Goal: Task Accomplishment & Management: Manage account settings

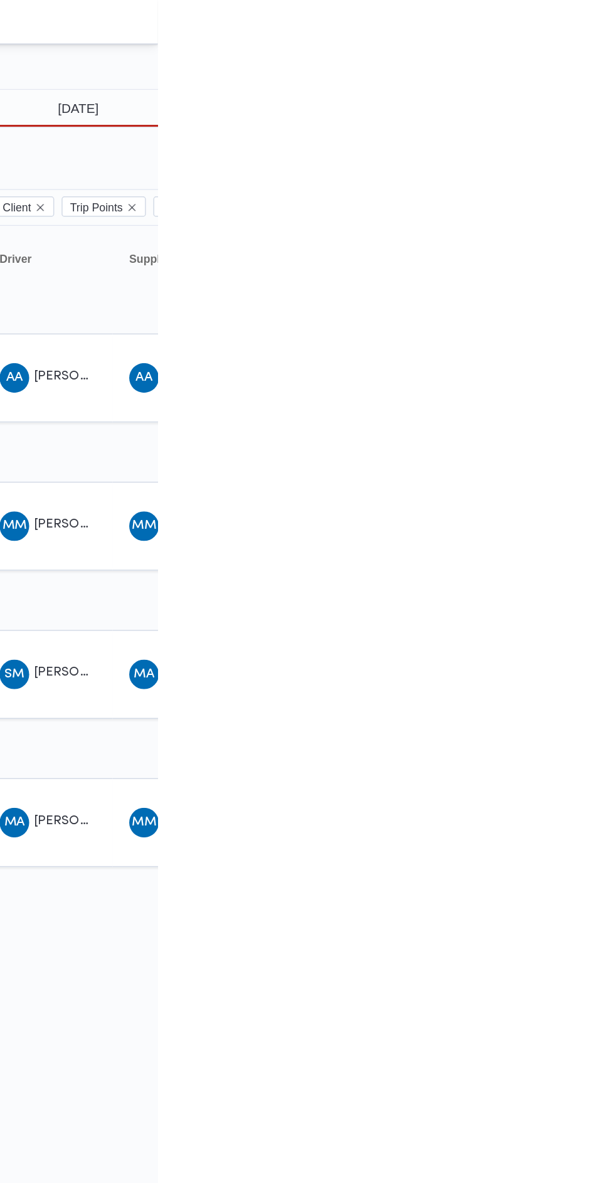
type input "[DATE]"
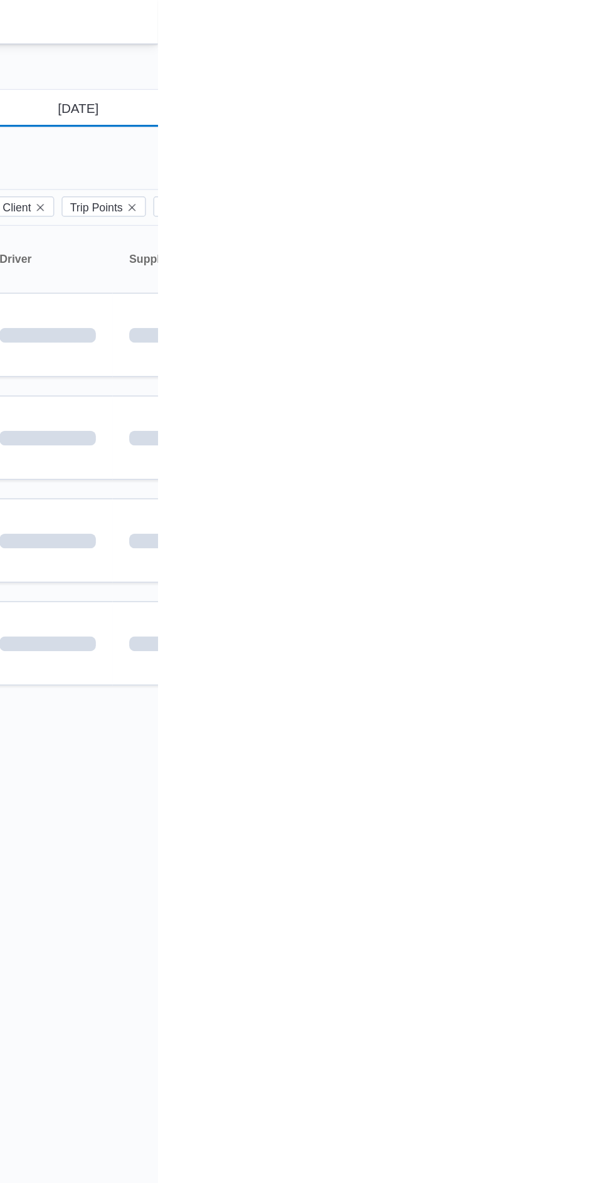
click at [546, 73] on input "11/10/2025" at bounding box center [551, 73] width 142 height 25
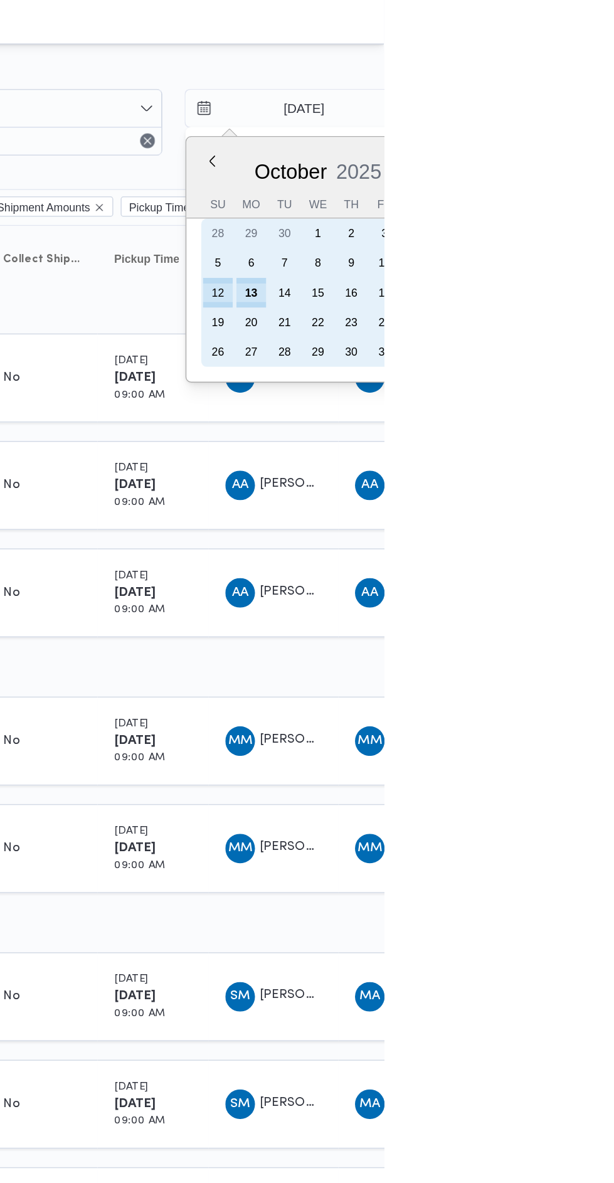
click at [540, 195] on div "14" at bounding box center [547, 198] width 20 height 20
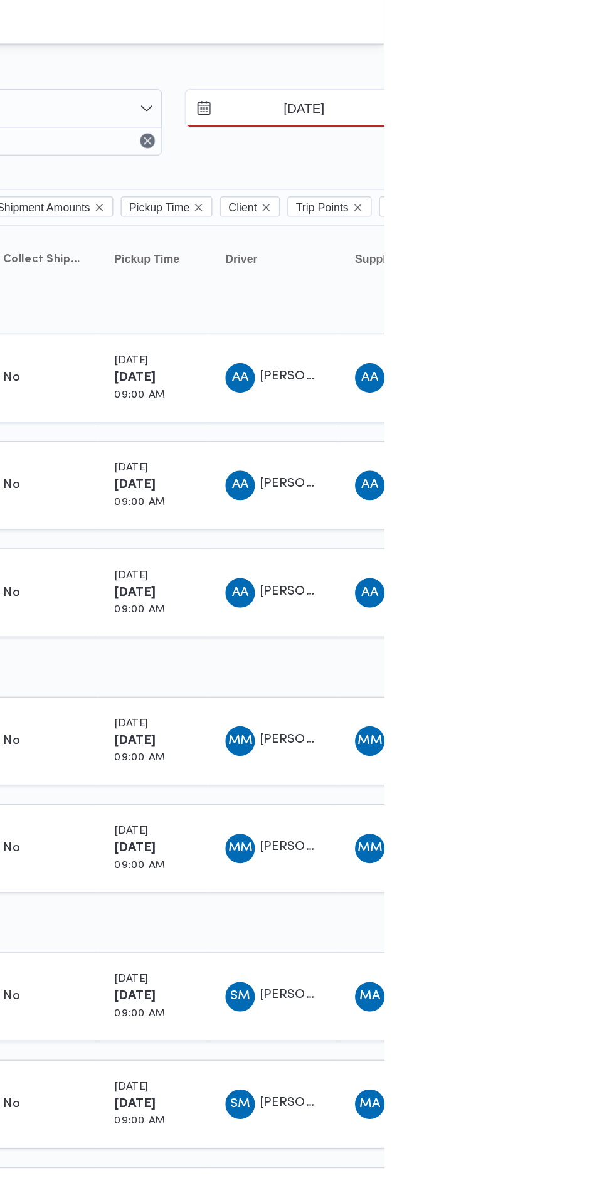
click at [530, 63] on input "14/10/2025" at bounding box center [551, 73] width 142 height 25
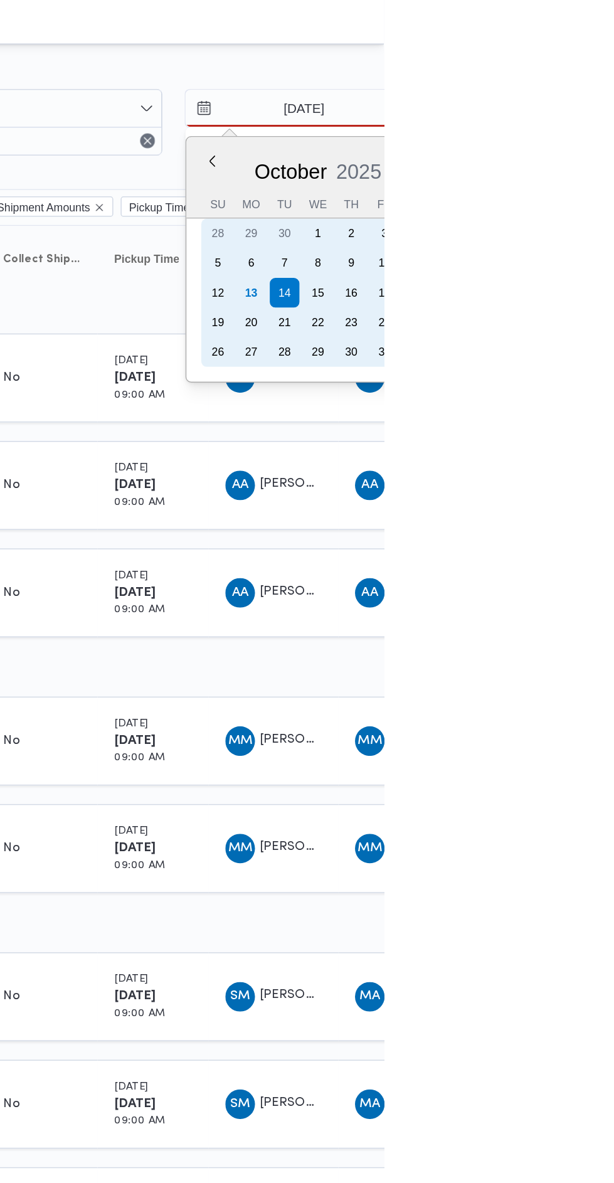
click at [526, 194] on div "13" at bounding box center [524, 198] width 20 height 20
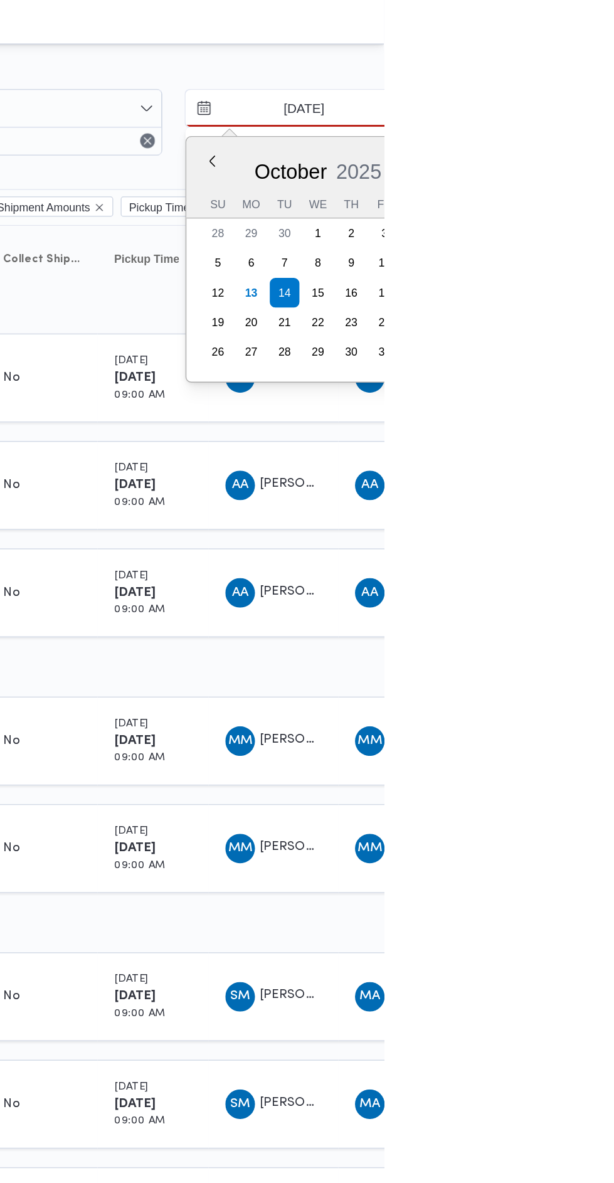
type input "[DATE]"
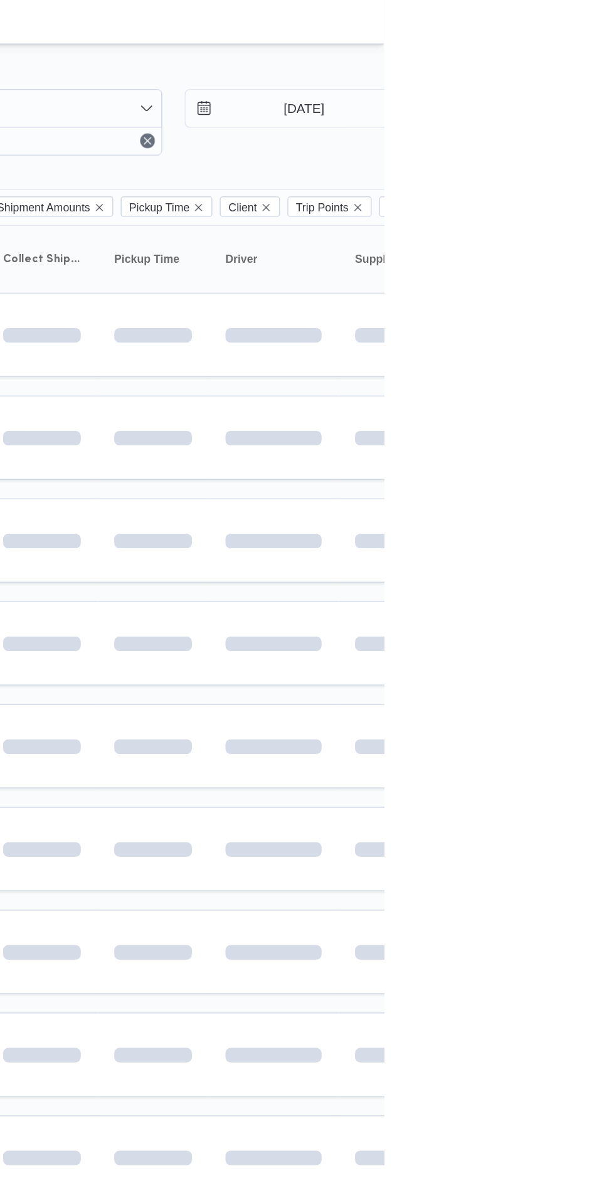
click at [467, 349] on td at bounding box center [457, 366] width 75 height 57
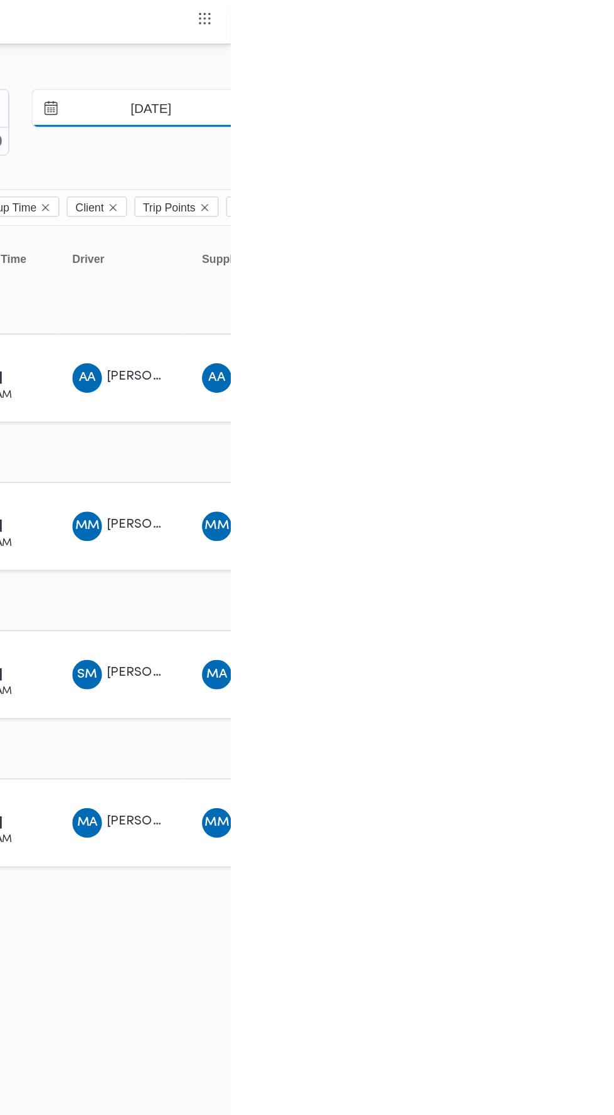
click at [555, 75] on input "[DATE]" at bounding box center [551, 73] width 142 height 25
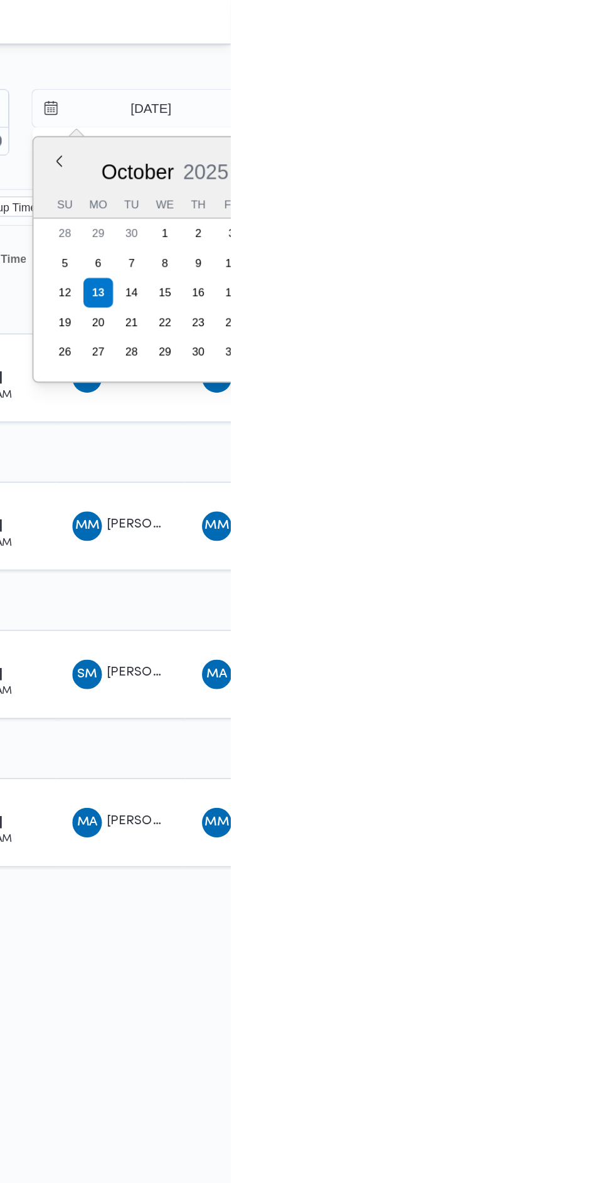
click at [483, 194] on div "[DATE] [DATE] Su Mo Tu We Th Fr Sa 28 29 30 1 2 3 4 5 6 7 8 9 10 11 12 13 14 15…" at bounding box center [570, 176] width 178 height 166
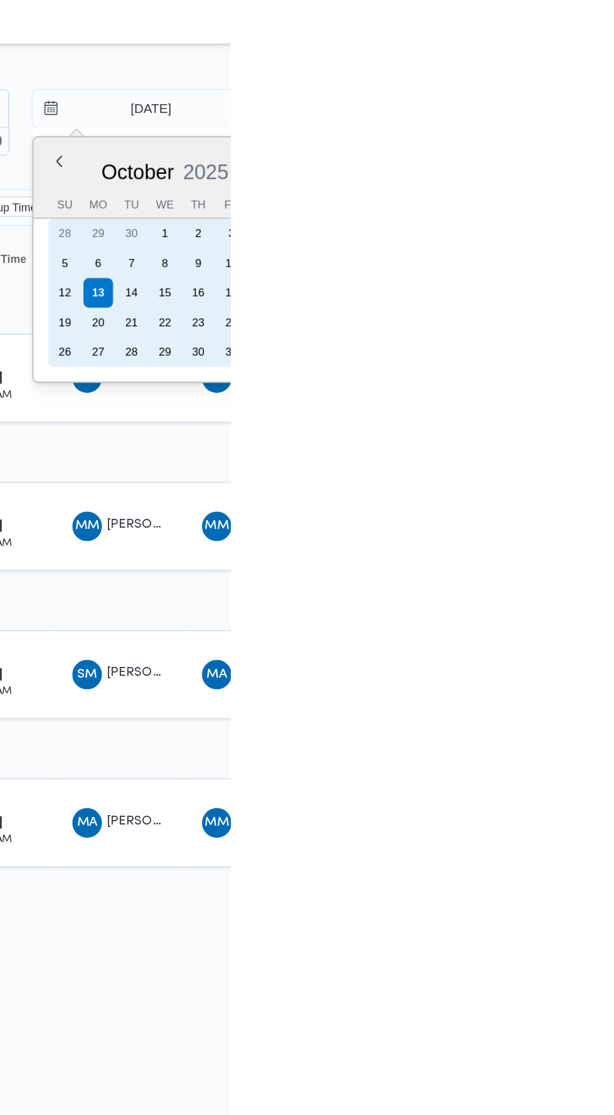
click at [499, 196] on div "12" at bounding box center [502, 198] width 20 height 20
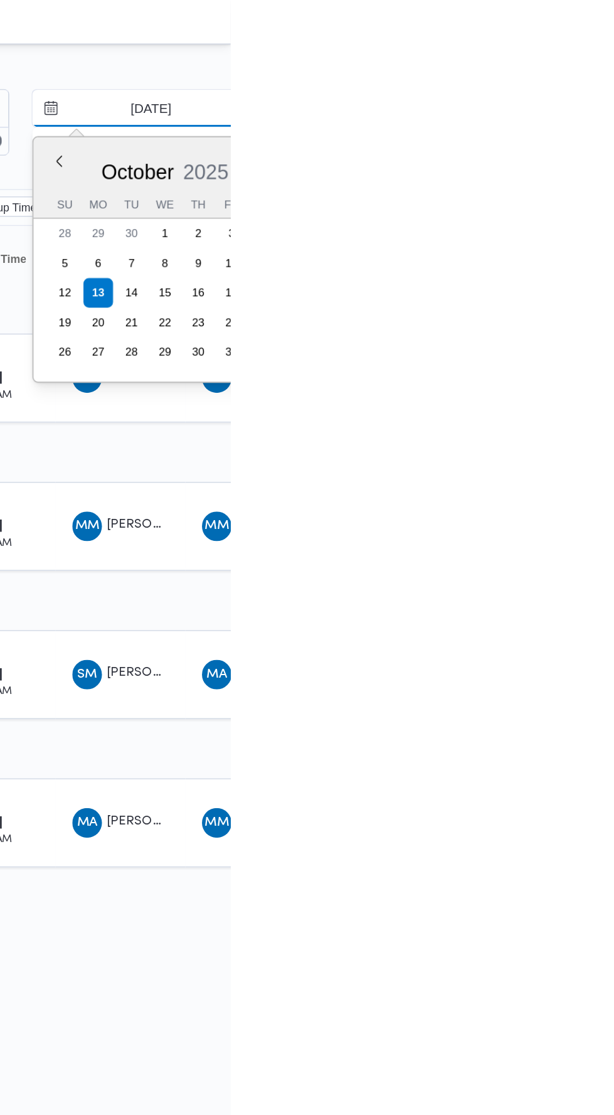
type input "[DATE]"
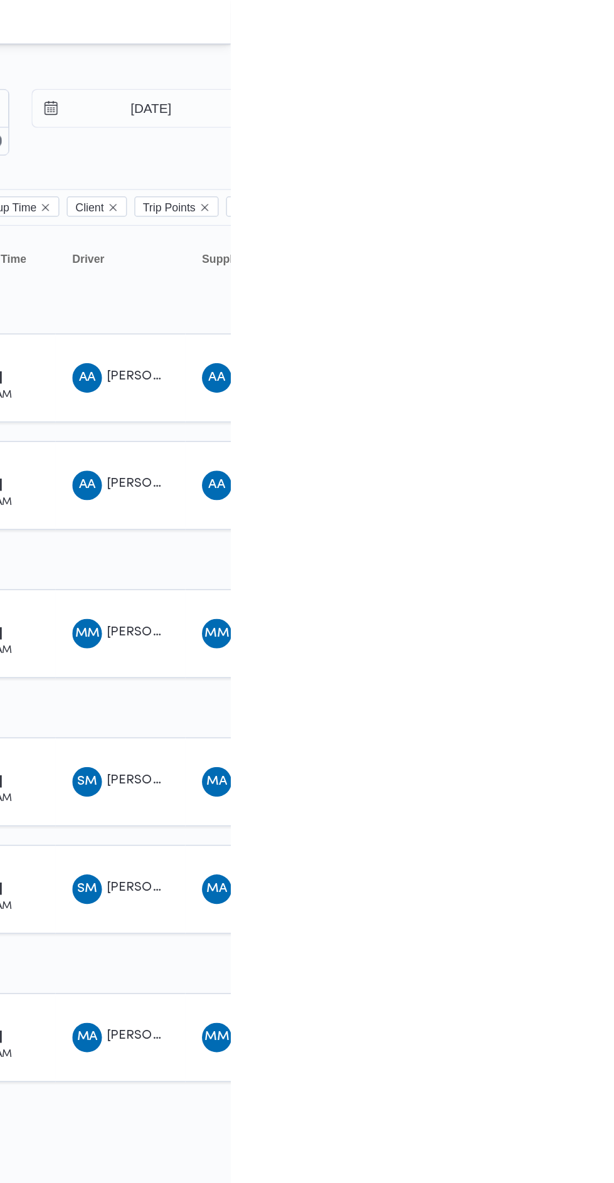
click at [613, 199] on div "12" at bounding box center [616, 198] width 20 height 20
type input "[DATE]"
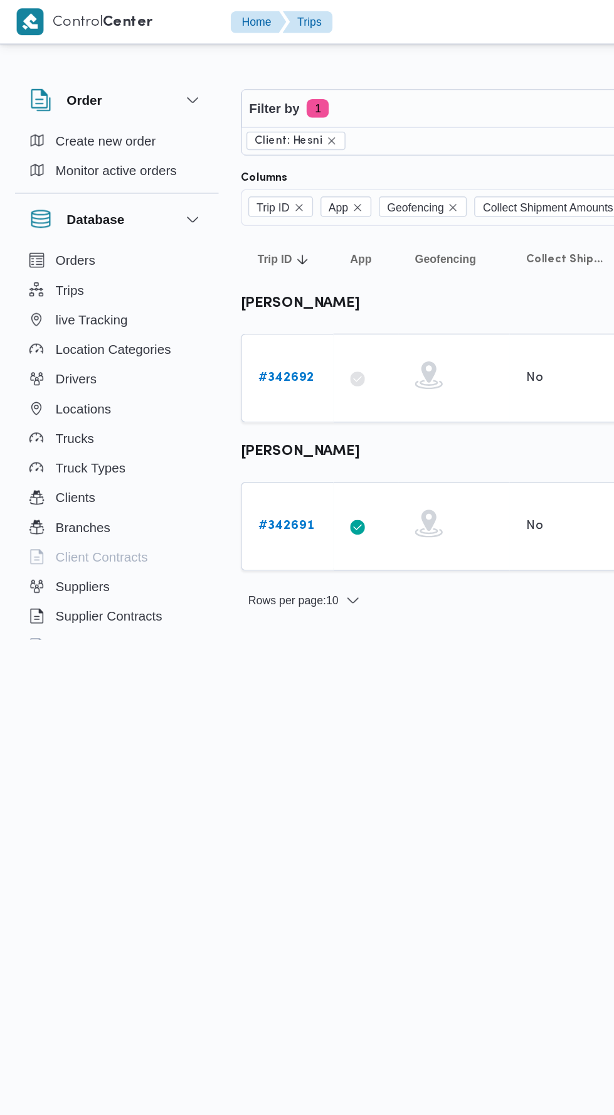
click at [201, 252] on b "# 342692" at bounding box center [194, 256] width 38 height 8
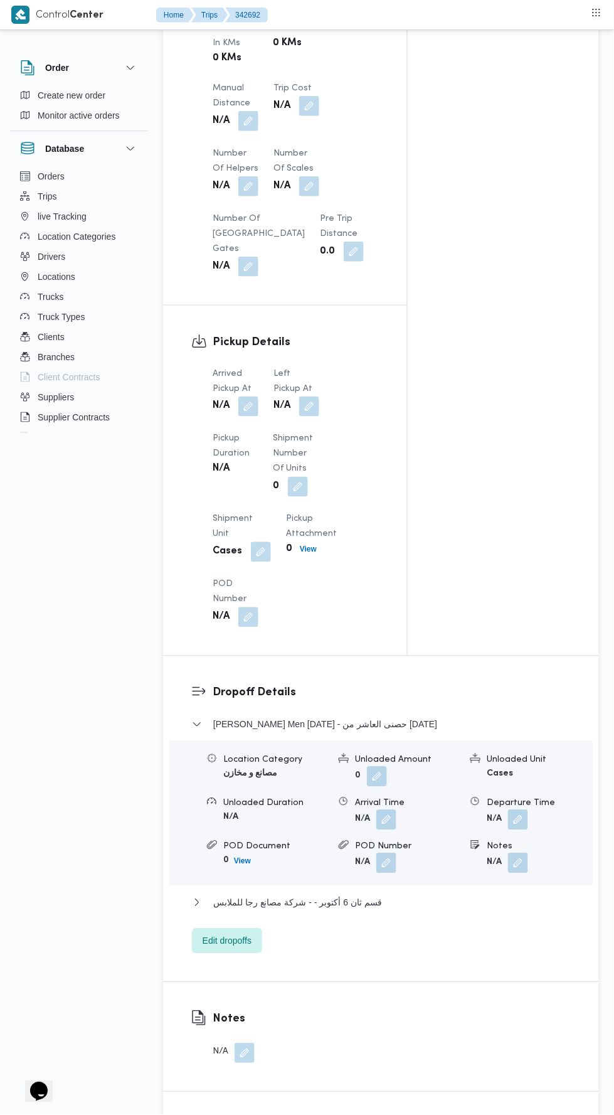
scroll to position [1040, 0]
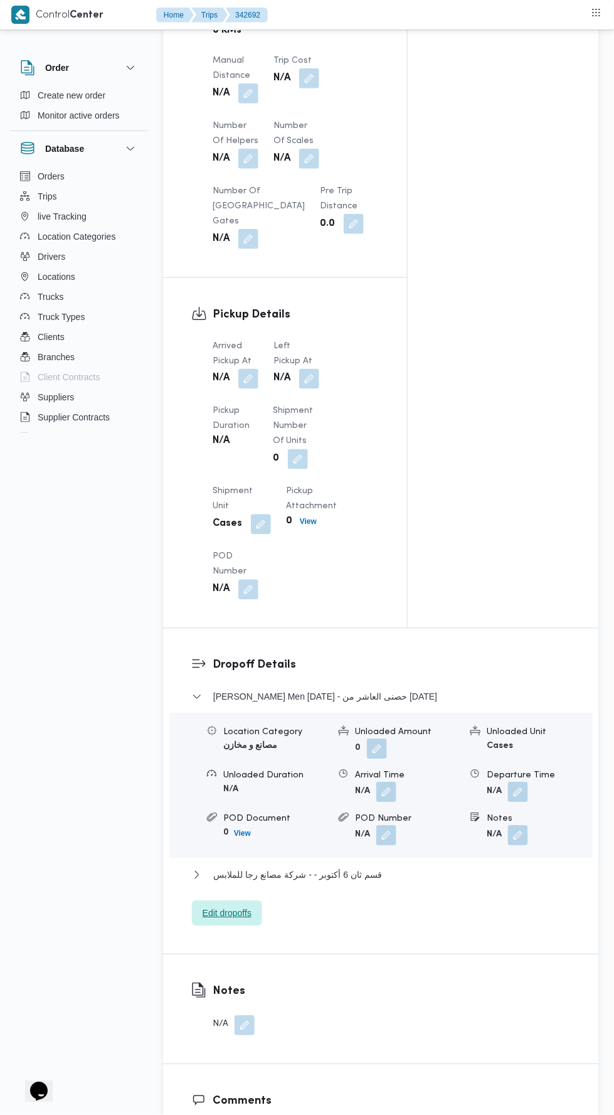
click at [205, 909] on span "Edit dropoffs" at bounding box center [227, 913] width 49 height 15
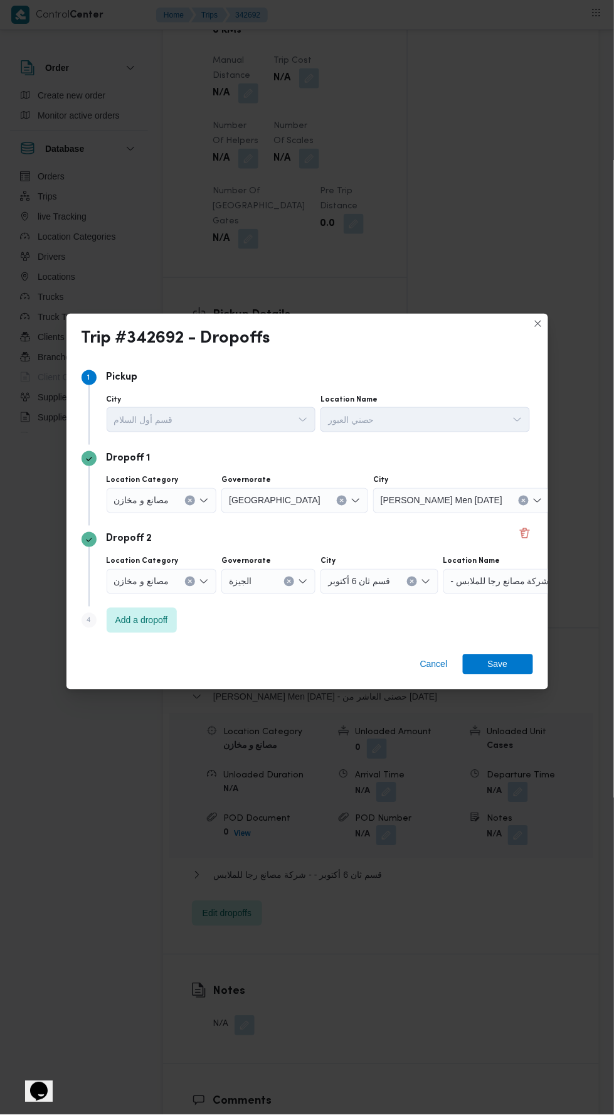
click at [475, 588] on span "- شركة مصانع رجا للملابس" at bounding box center [500, 581] width 98 height 14
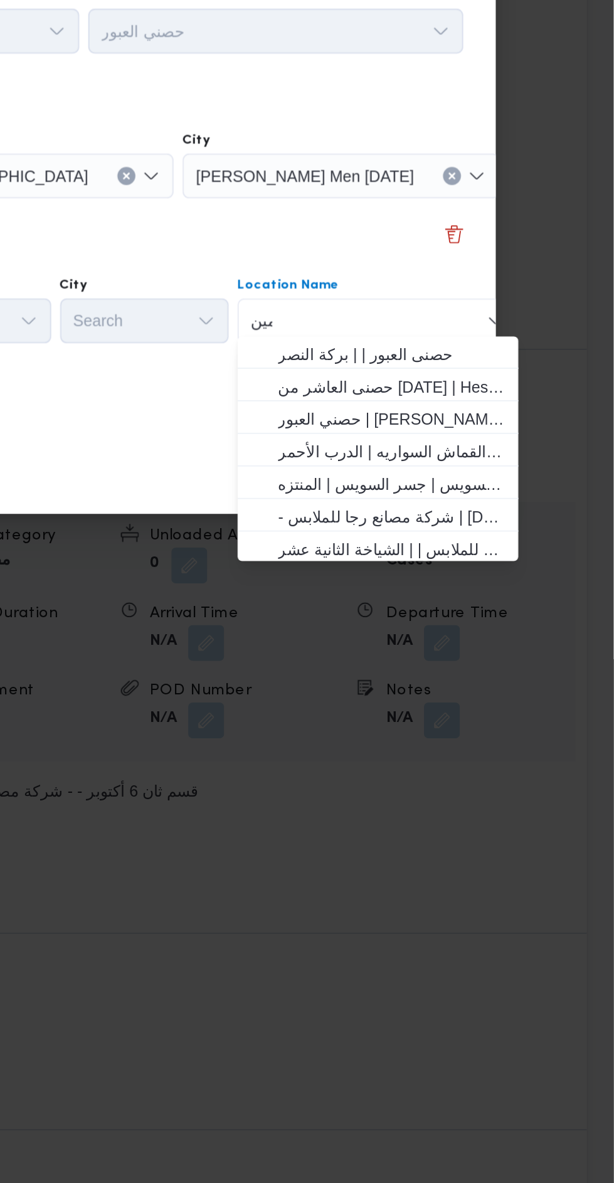
scroll to position [0, 0]
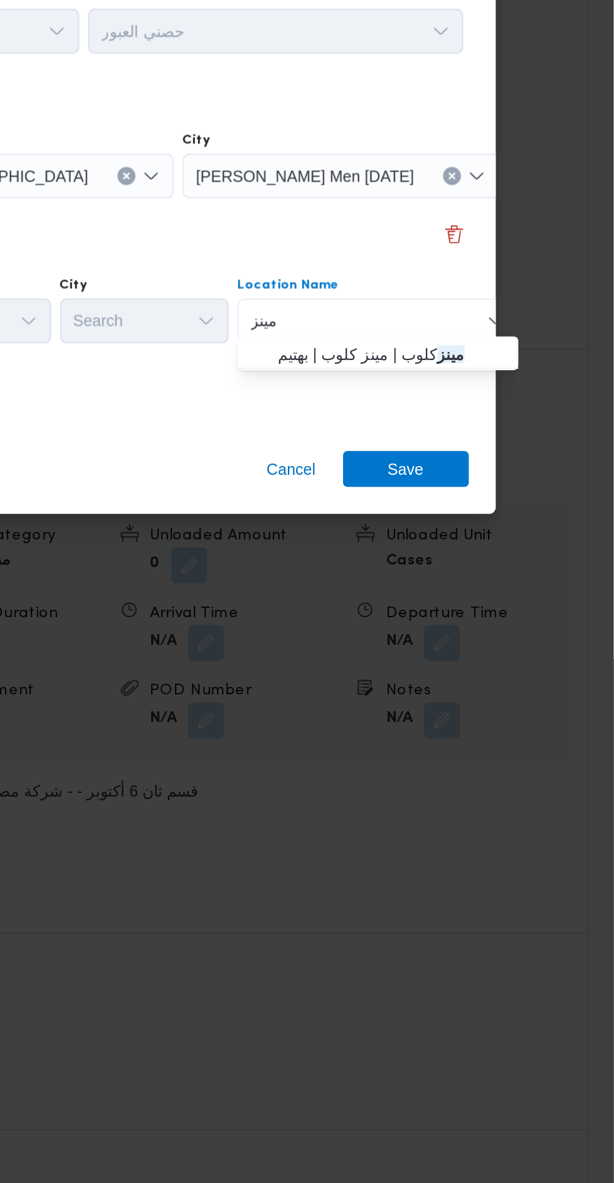
type input "مينز"
click at [526, 630] on mark "مينز" at bounding box center [523, 631] width 15 height 10
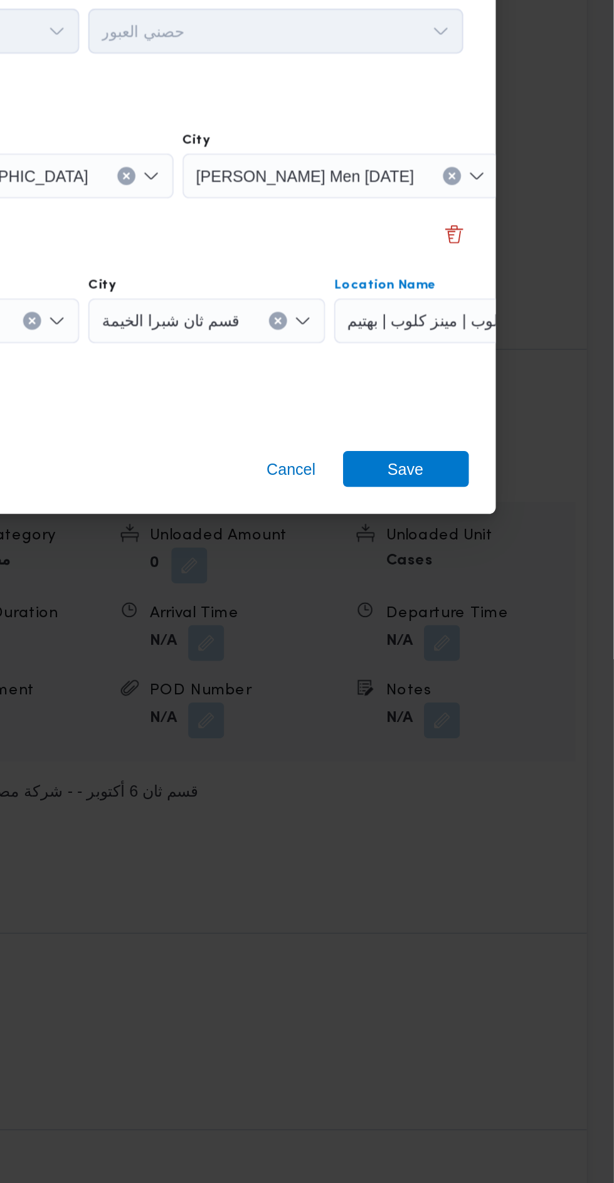
scroll to position [0, 93]
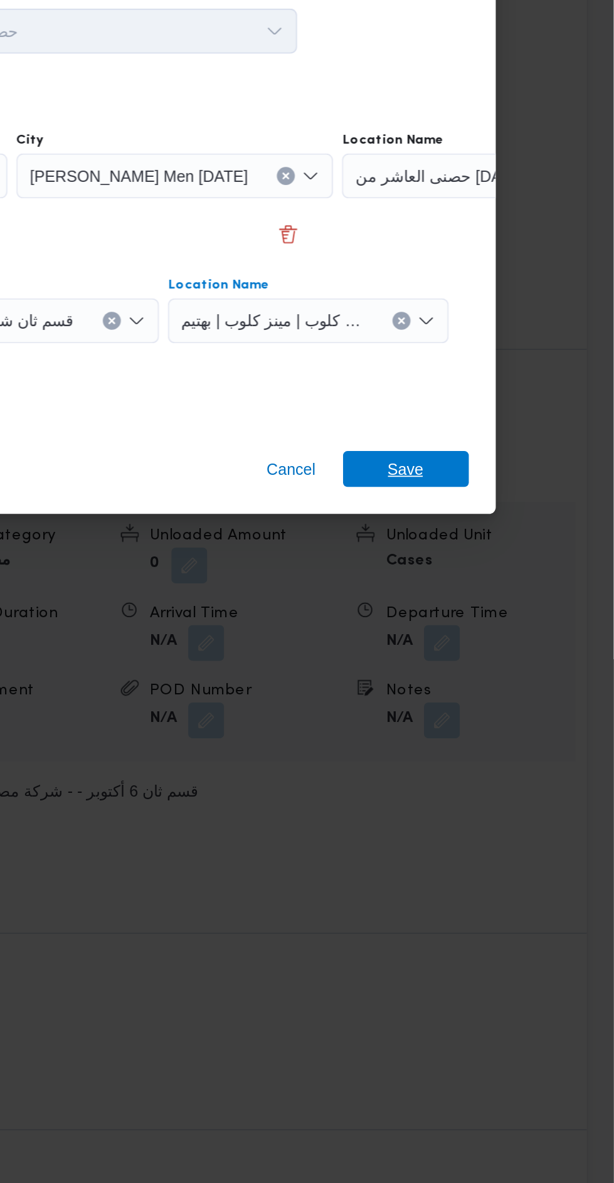
click at [511, 694] on span "Save" at bounding box center [498, 695] width 70 height 20
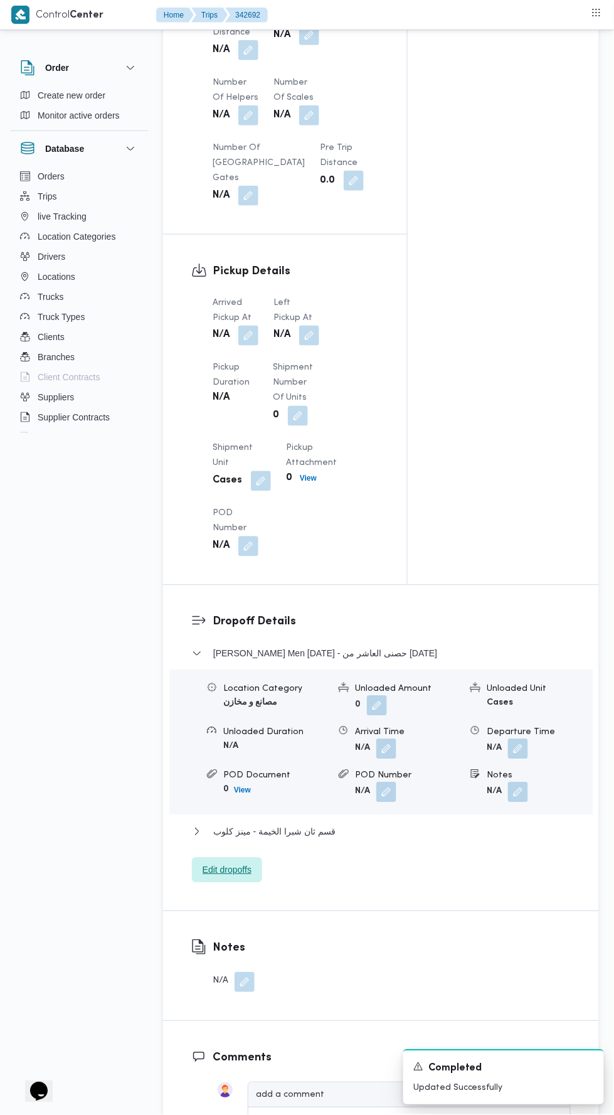
scroll to position [1068, 0]
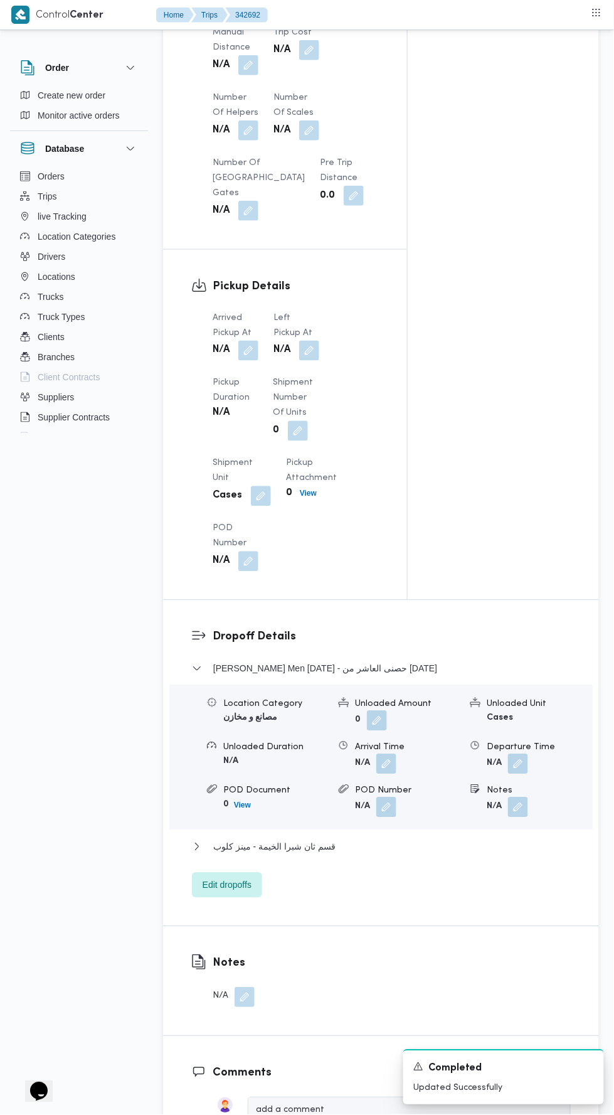
click at [253, 349] on button "button" at bounding box center [248, 351] width 20 height 20
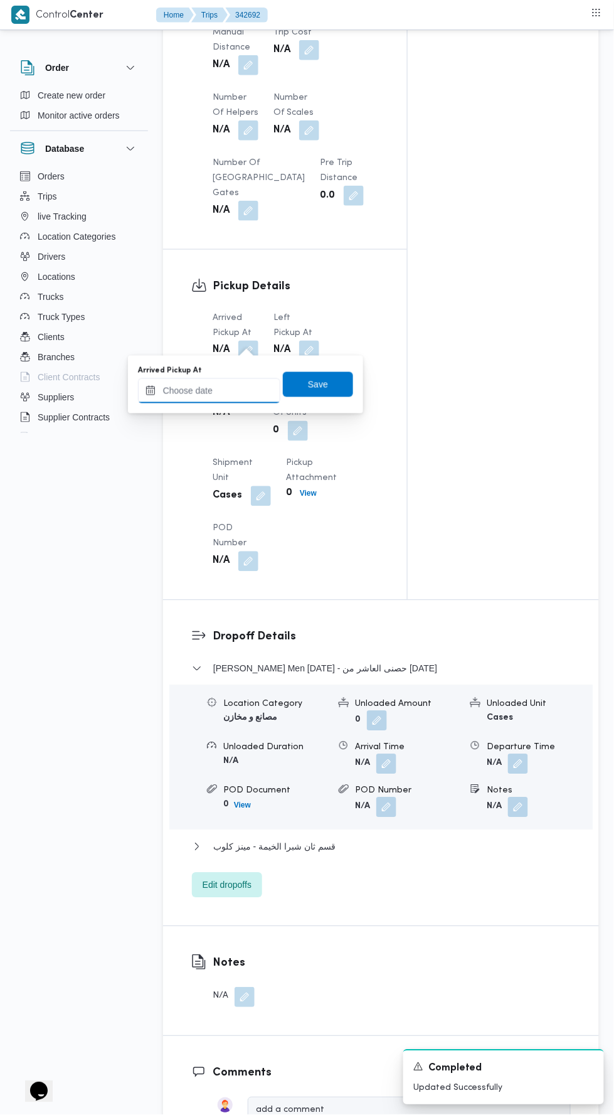
click at [248, 390] on input "Arrived Pickup At" at bounding box center [209, 390] width 142 height 25
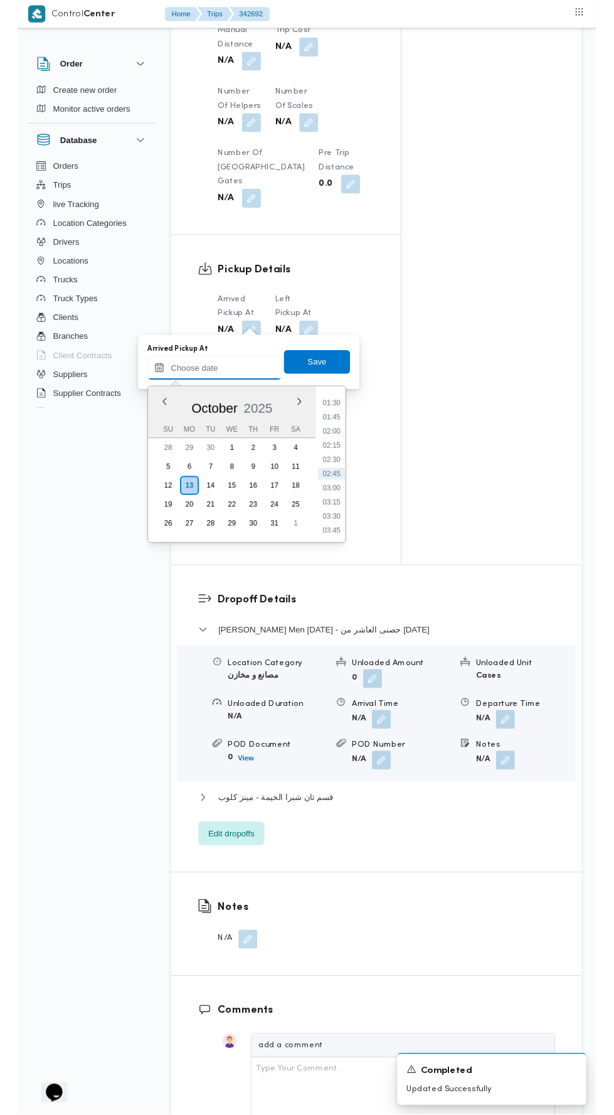
scroll to position [0, 0]
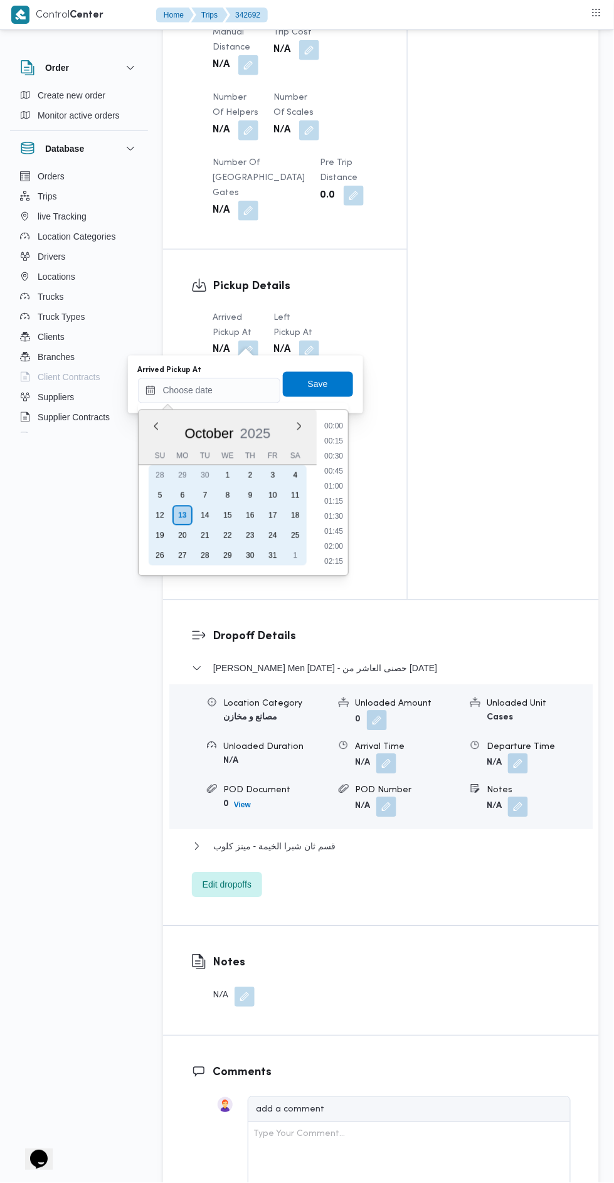
click at [159, 514] on div "12" at bounding box center [160, 516] width 20 height 20
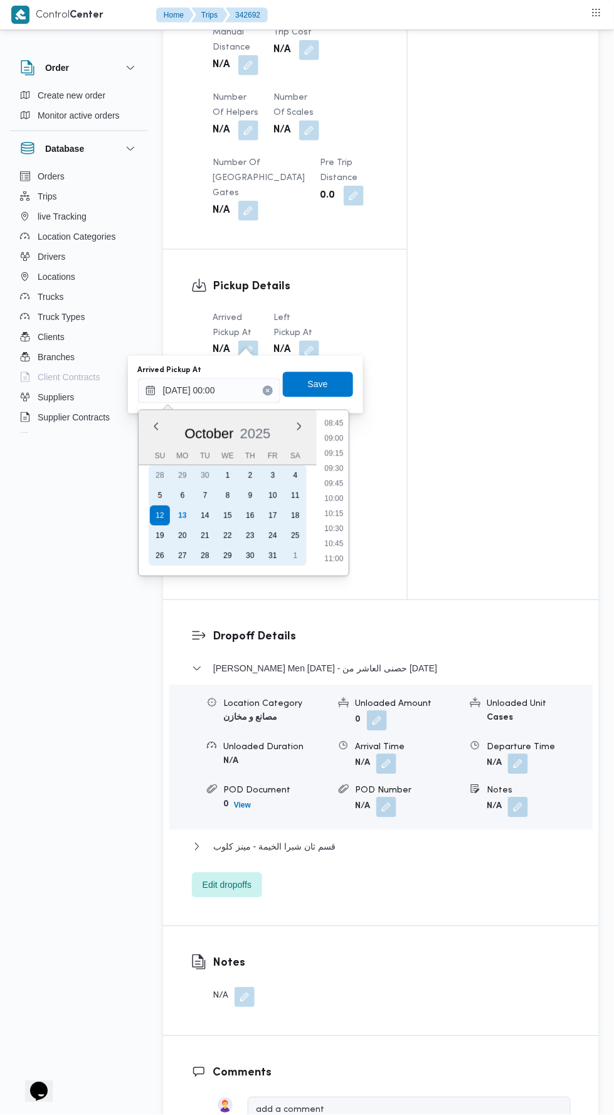
scroll to position [540, 0]
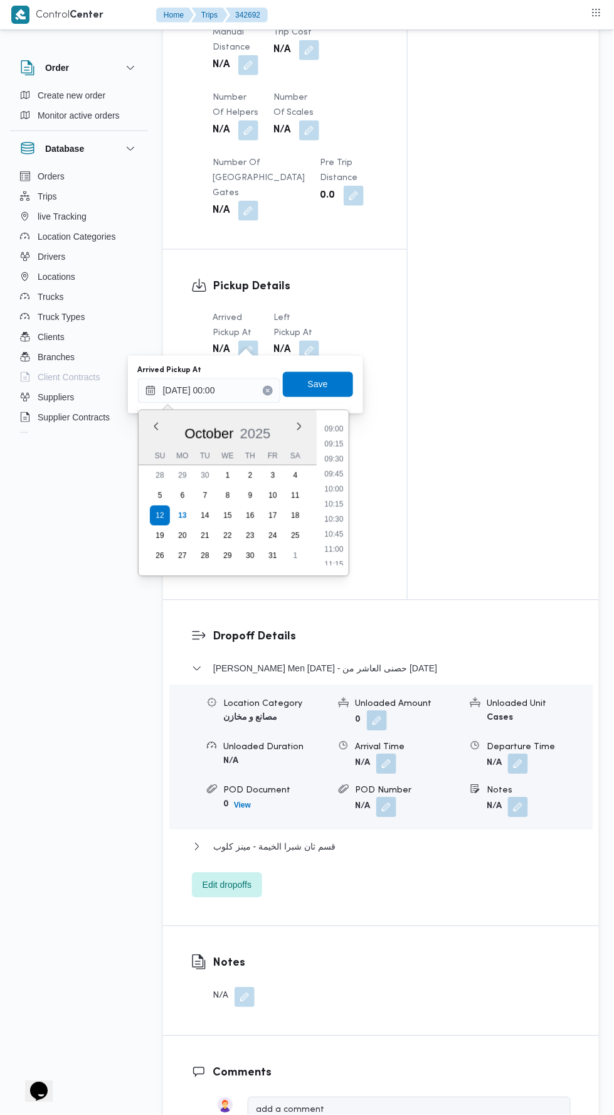
click at [338, 454] on li "09:30" at bounding box center [333, 459] width 29 height 13
type input "[DATE] 09:30"
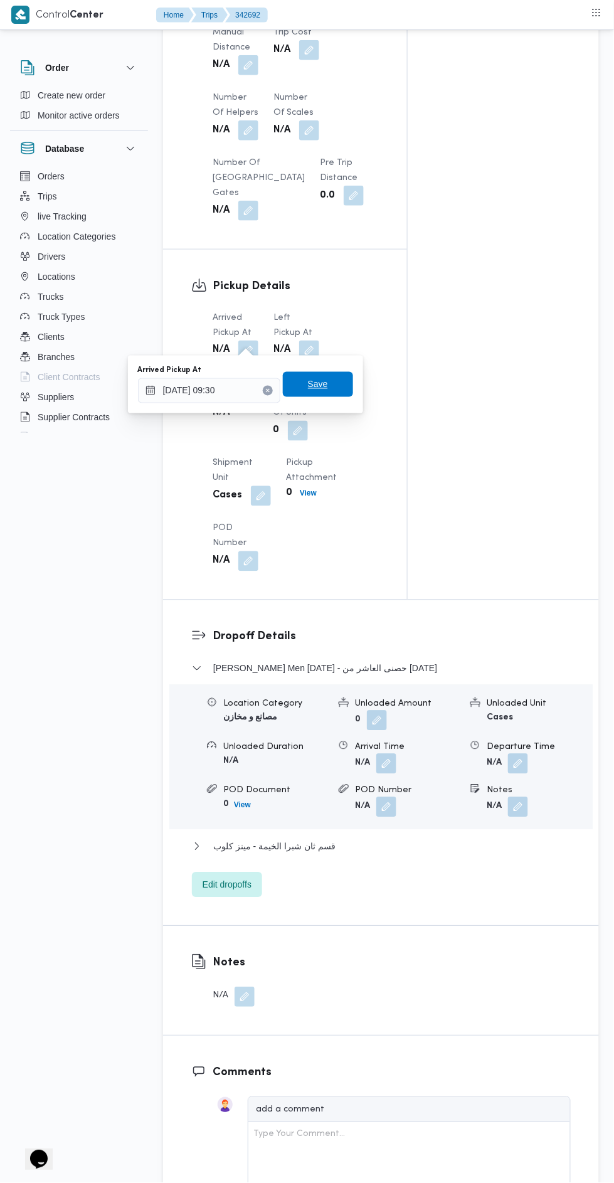
click at [331, 373] on span "Save" at bounding box center [318, 384] width 70 height 25
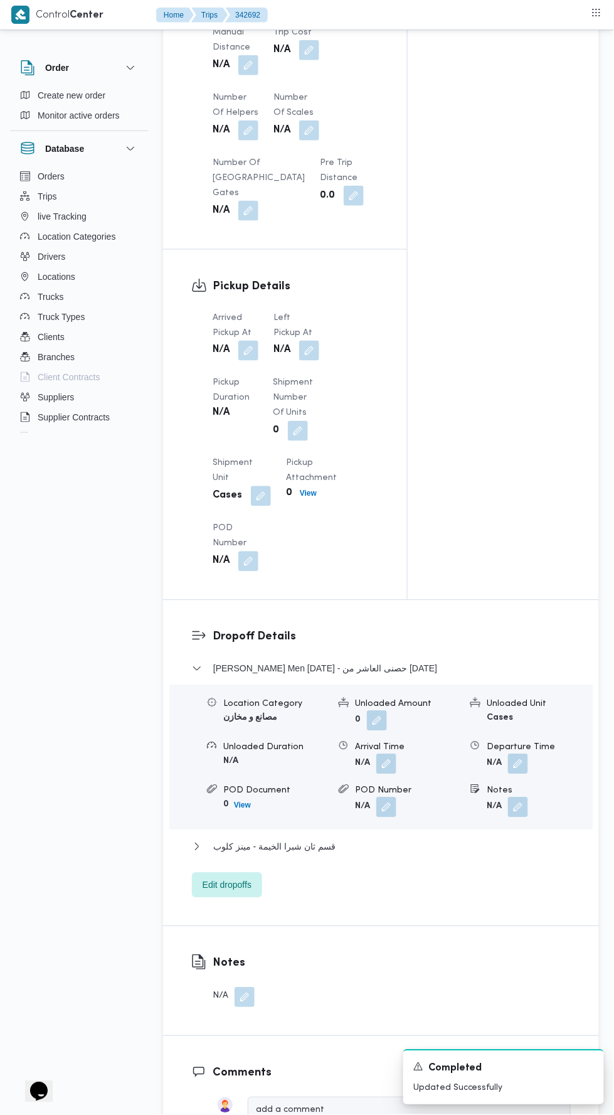
click at [319, 316] on dt "Left Pickup At" at bounding box center [297, 326] width 46 height 30
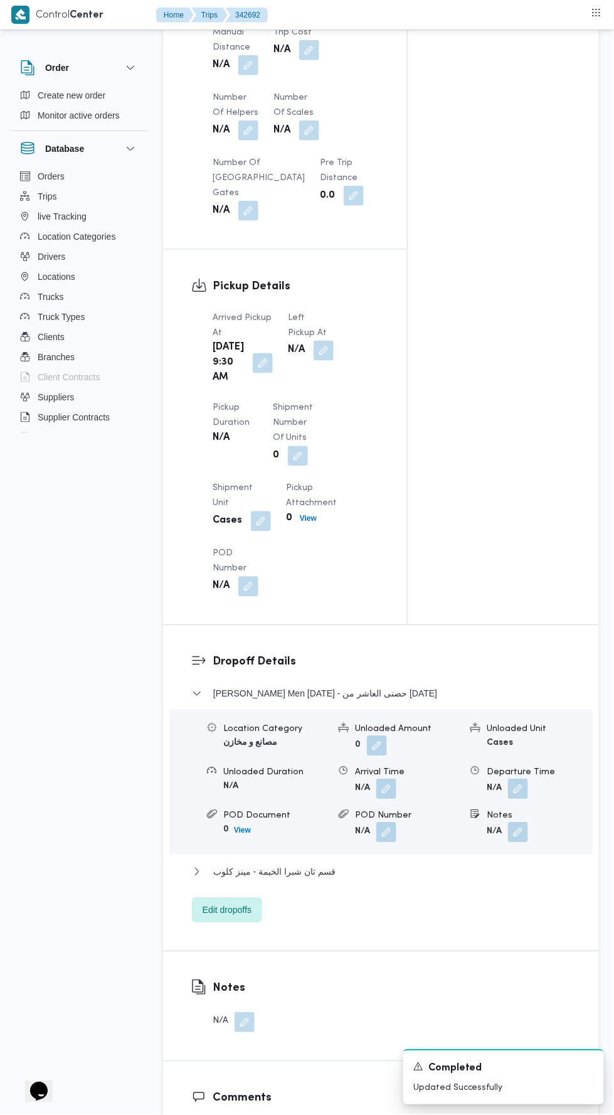
click at [319, 341] on button "button" at bounding box center [324, 351] width 20 height 20
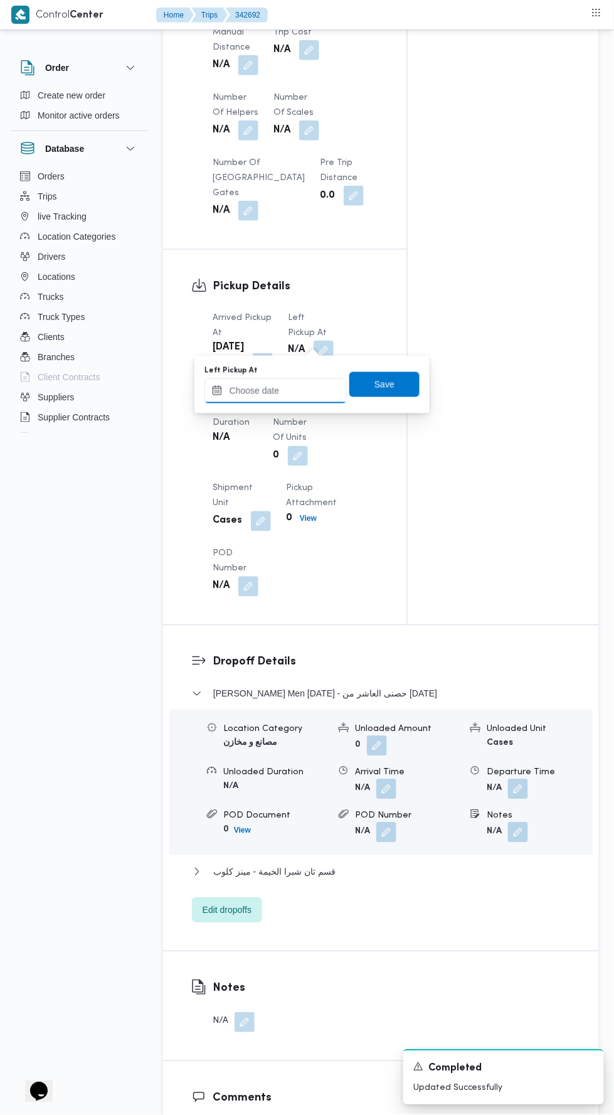
click at [297, 390] on input "Left Pickup At" at bounding box center [276, 390] width 142 height 25
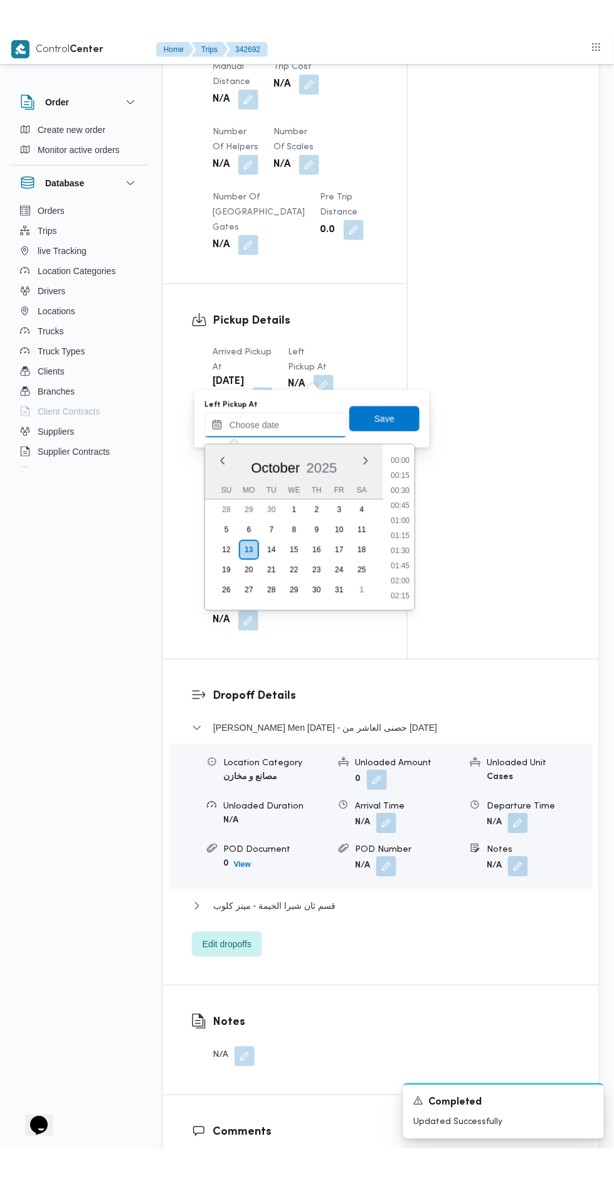
scroll to position [89, 0]
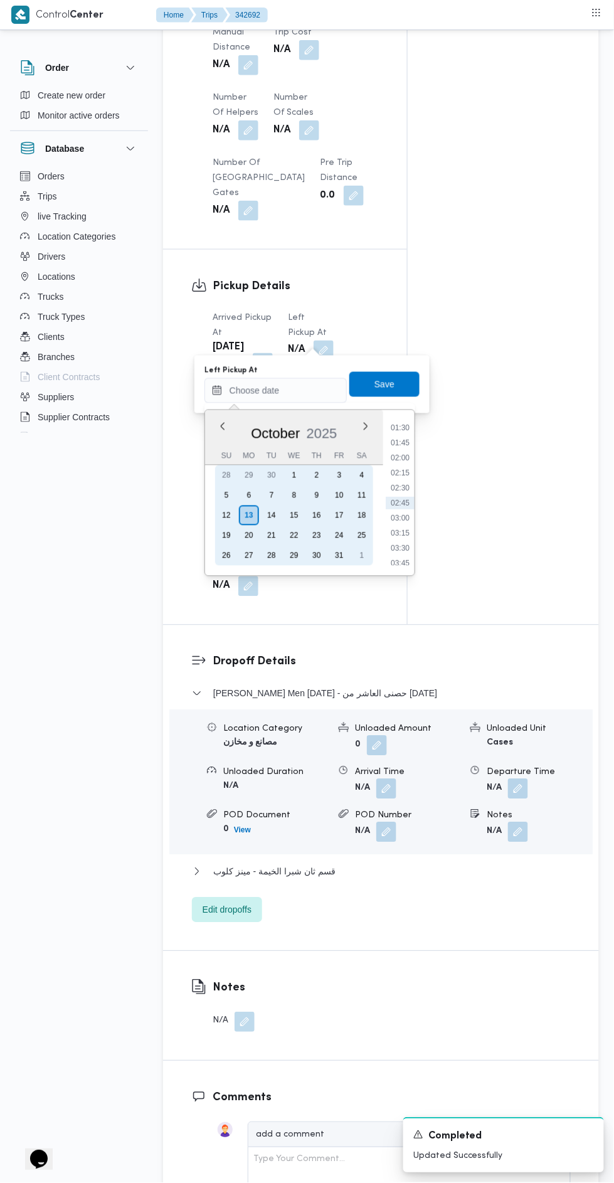
click at [230, 509] on div "12" at bounding box center [226, 516] width 20 height 20
type input "[DATE] 00:00"
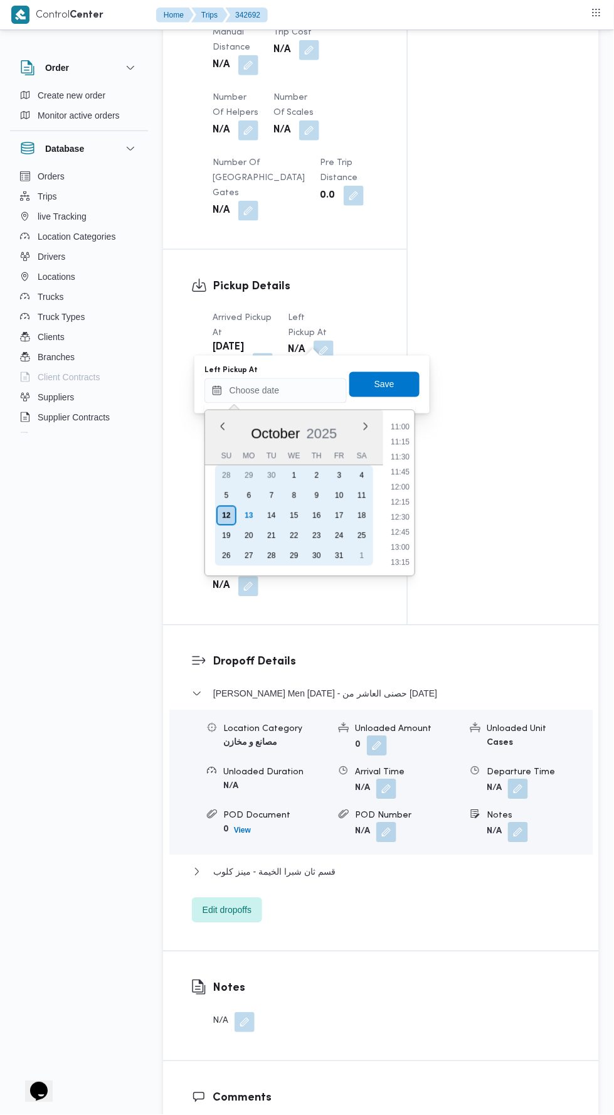
scroll to position [661, 0]
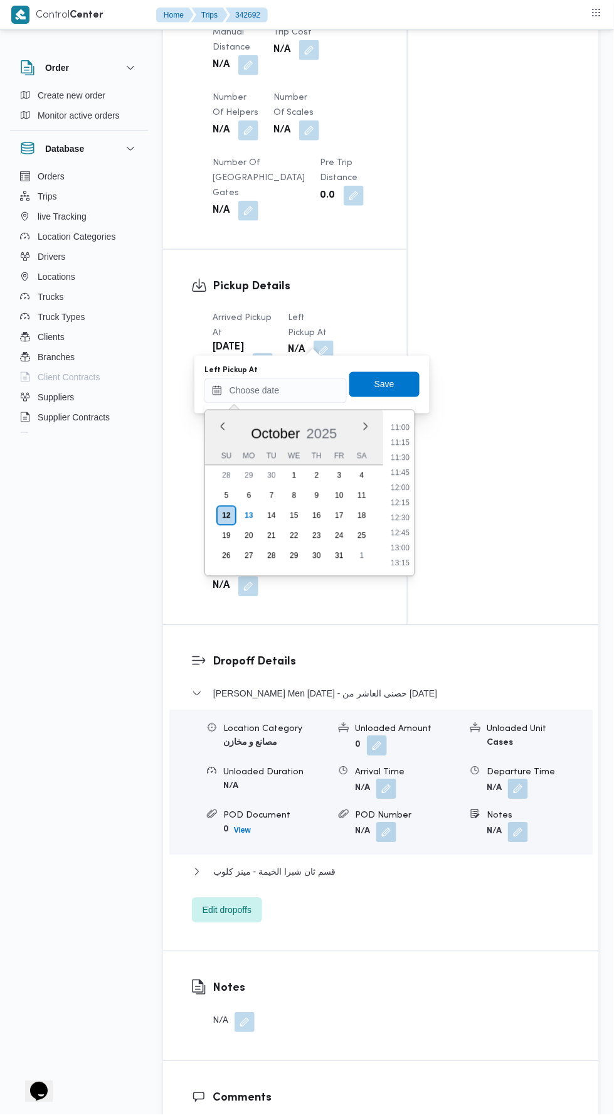
click at [400, 456] on li "11:30" at bounding box center [400, 458] width 29 height 13
type input "[DATE] 11:30"
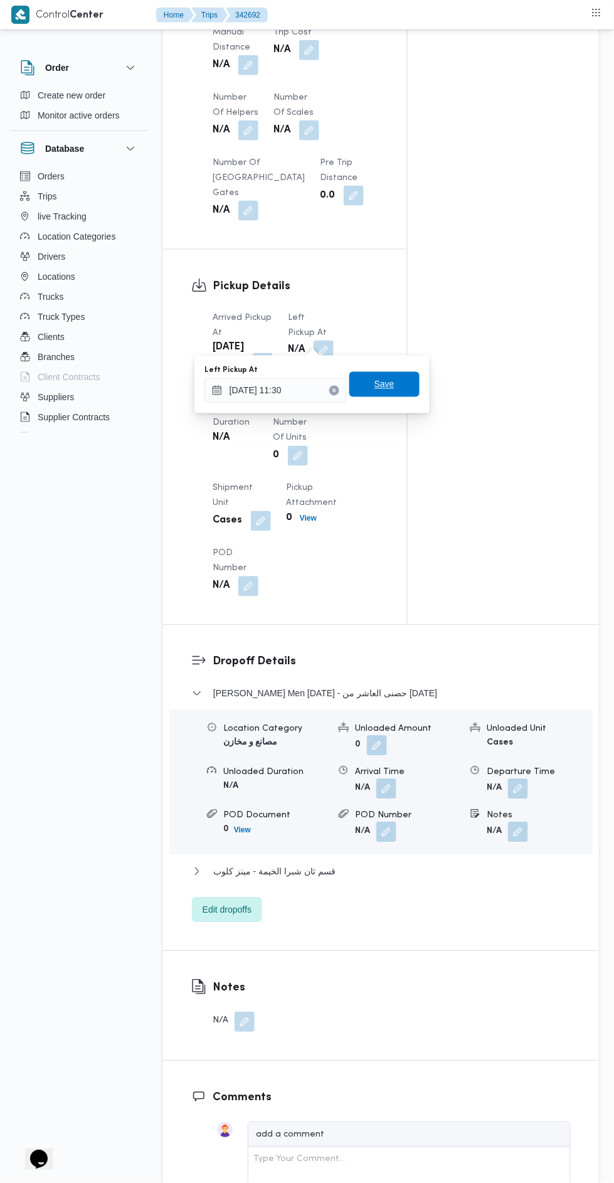
click at [405, 385] on span "Save" at bounding box center [384, 384] width 70 height 25
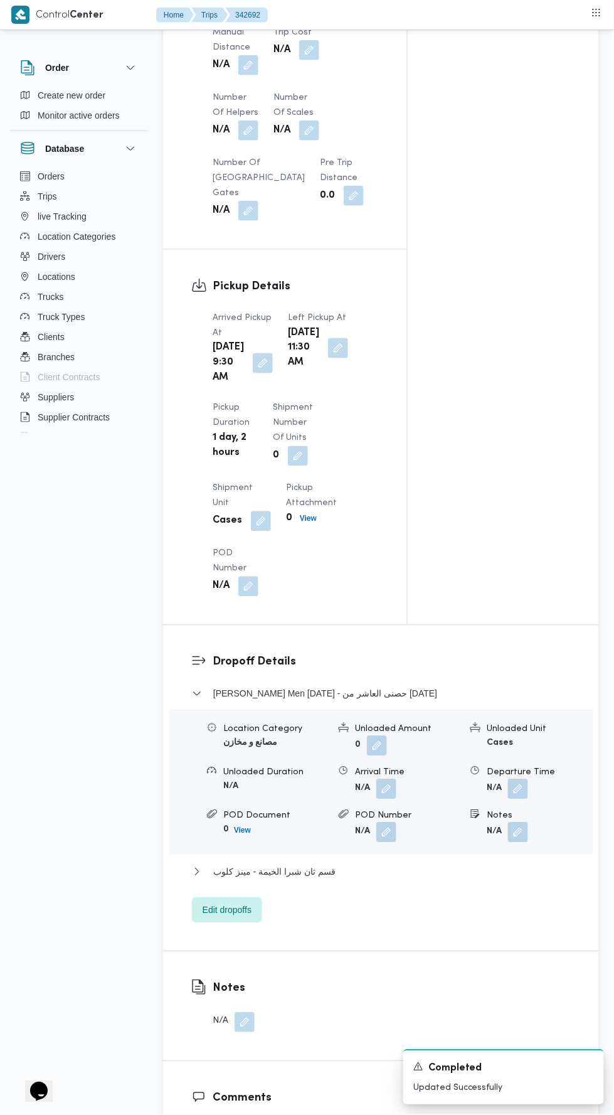
click at [328, 358] on button "button" at bounding box center [338, 348] width 20 height 20
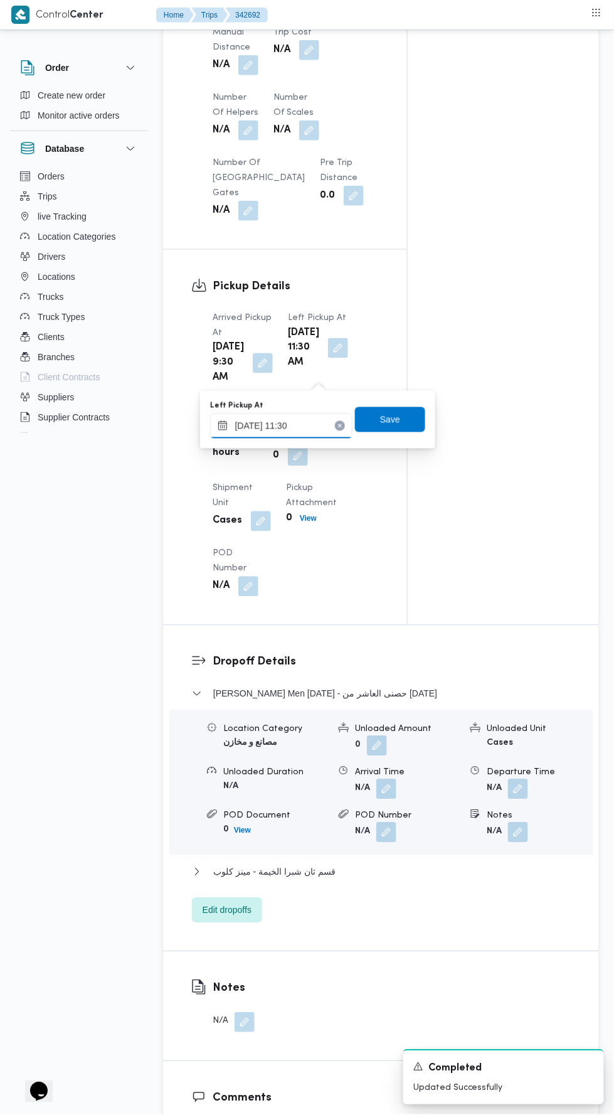
click at [311, 424] on input "[DATE] 11:30" at bounding box center [281, 425] width 142 height 25
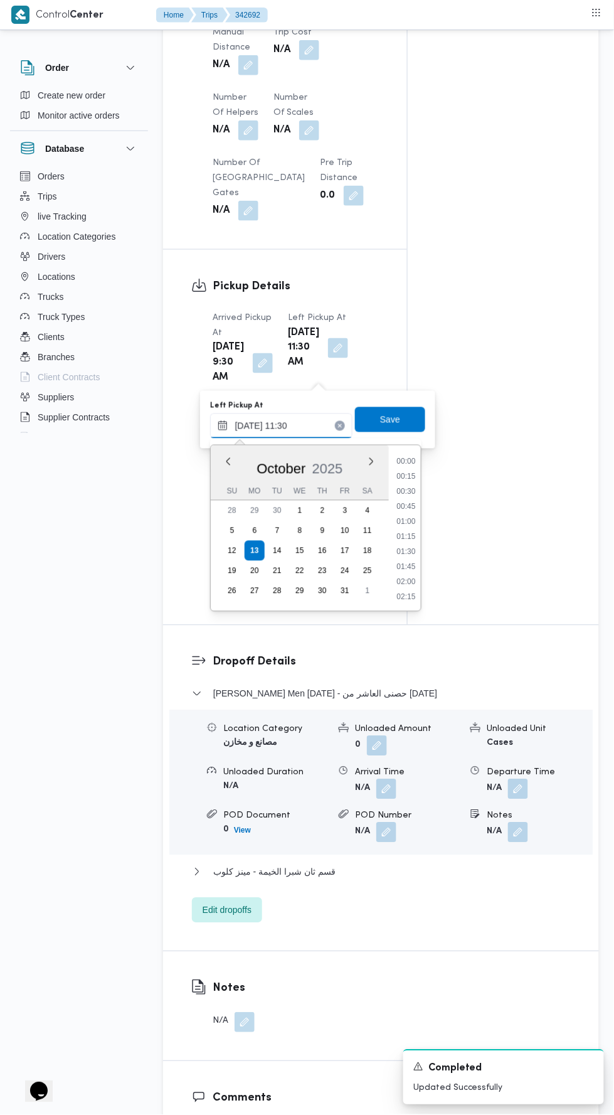
scroll to position [616, 0]
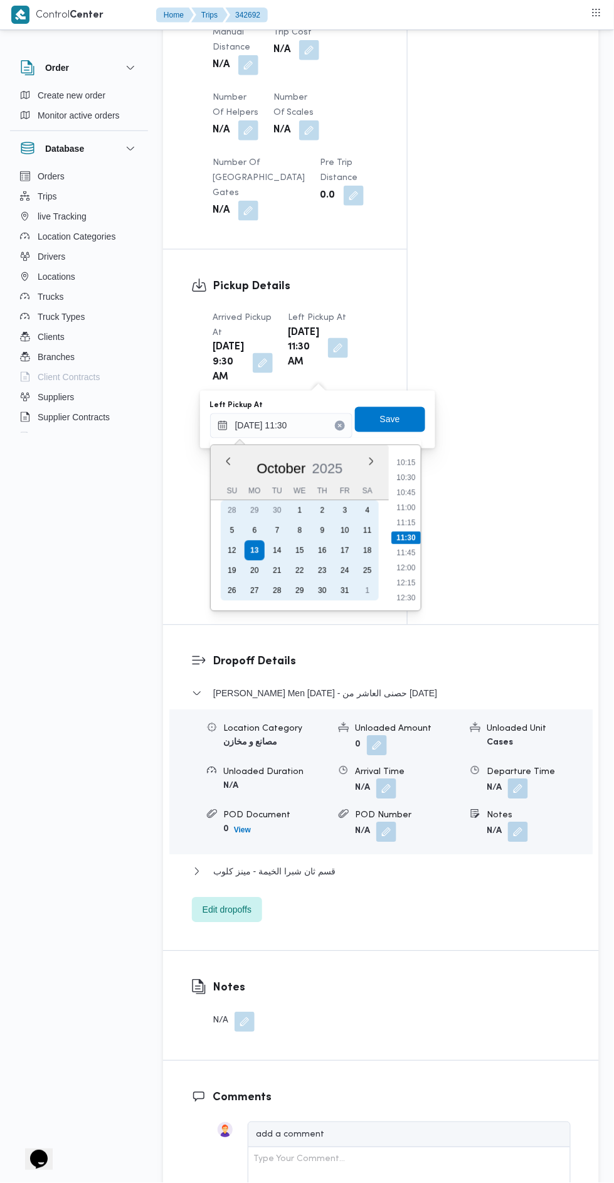
click at [232, 549] on div "12" at bounding box center [232, 551] width 20 height 20
type input "[DATE] 11:30"
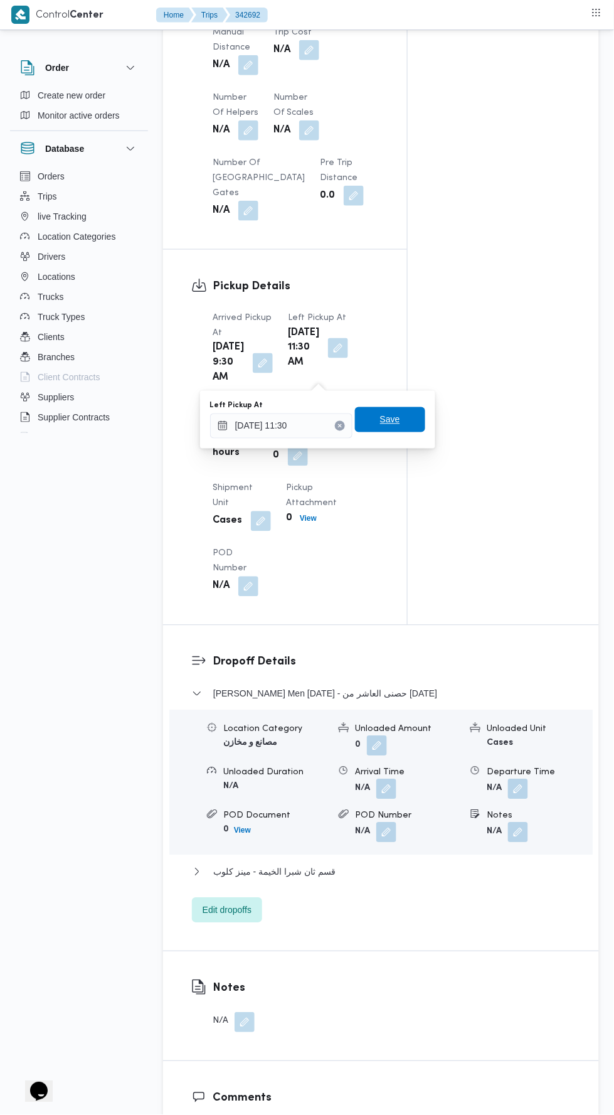
click at [402, 412] on span "Save" at bounding box center [390, 419] width 70 height 25
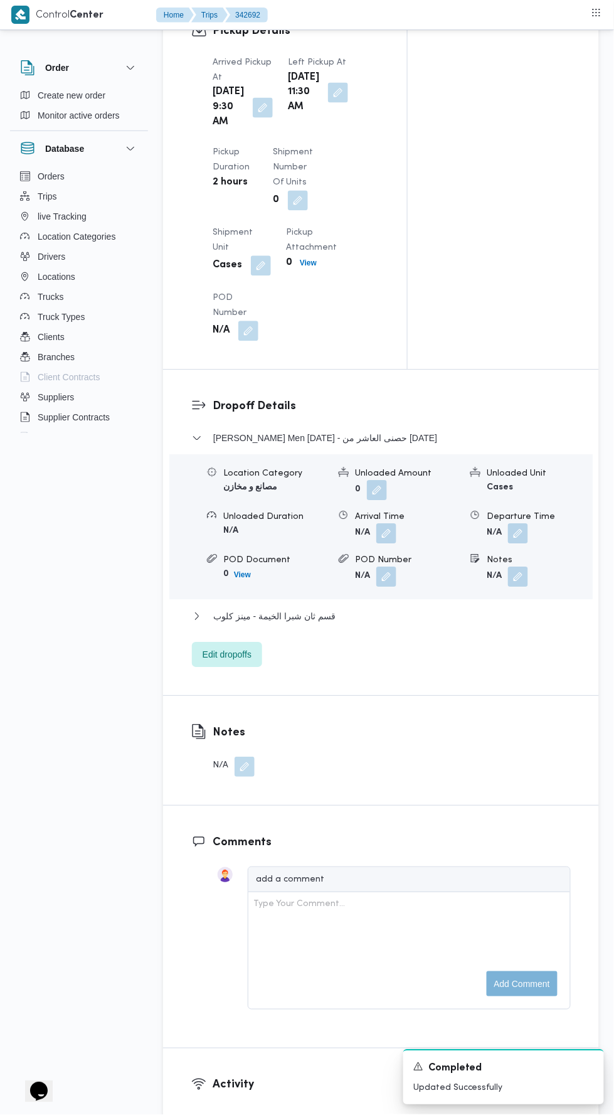
scroll to position [1408, 0]
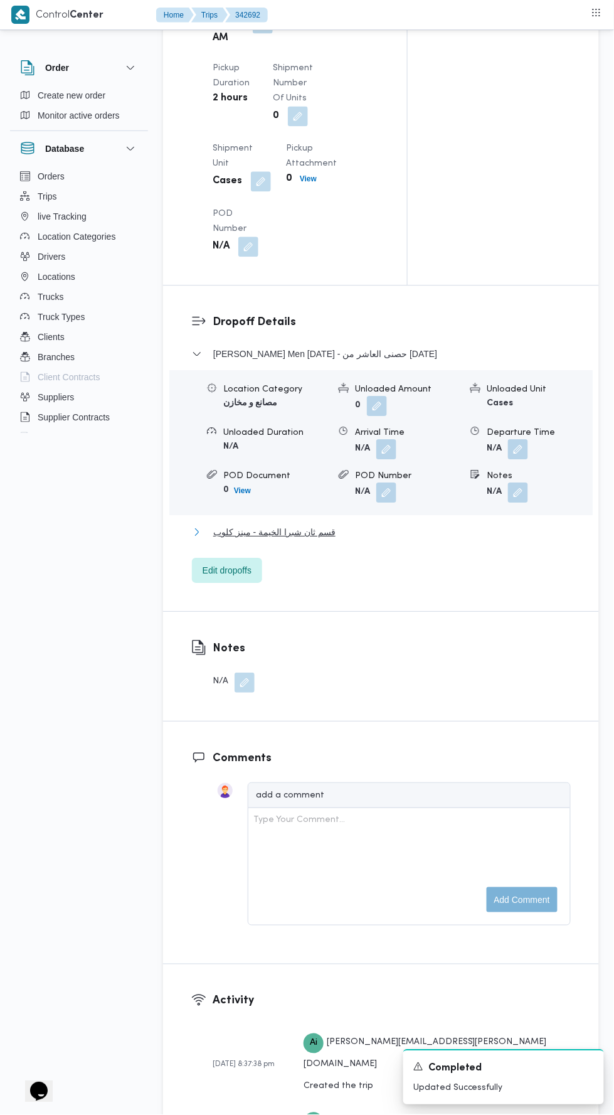
click at [464, 540] on button "قسم ثان شبرا الخيمة - مينز كلوب" at bounding box center [381, 531] width 379 height 15
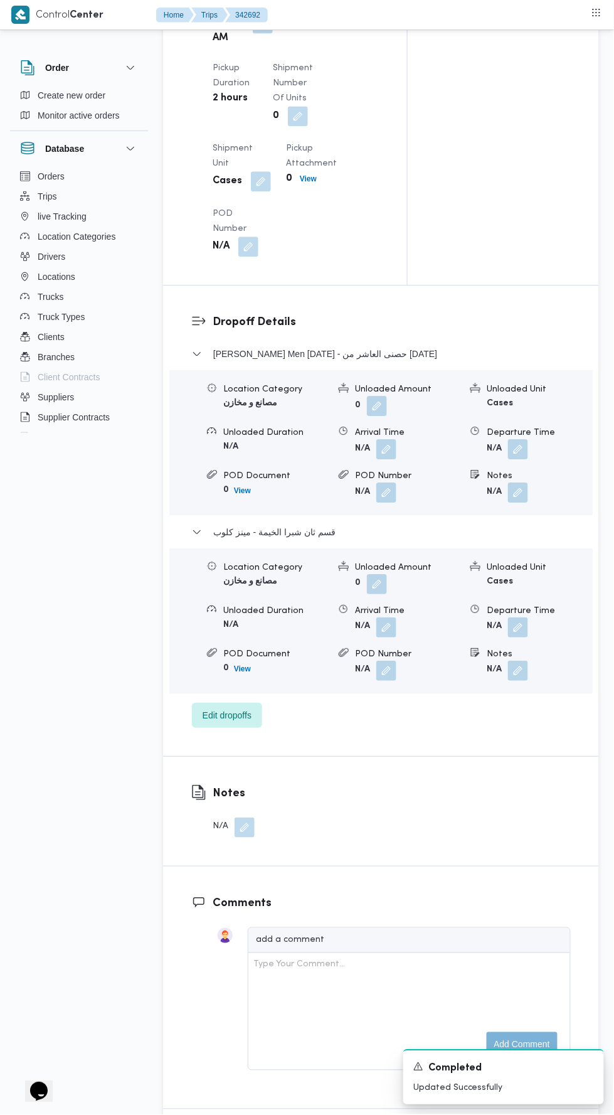
click at [516, 637] on button "button" at bounding box center [518, 627] width 20 height 20
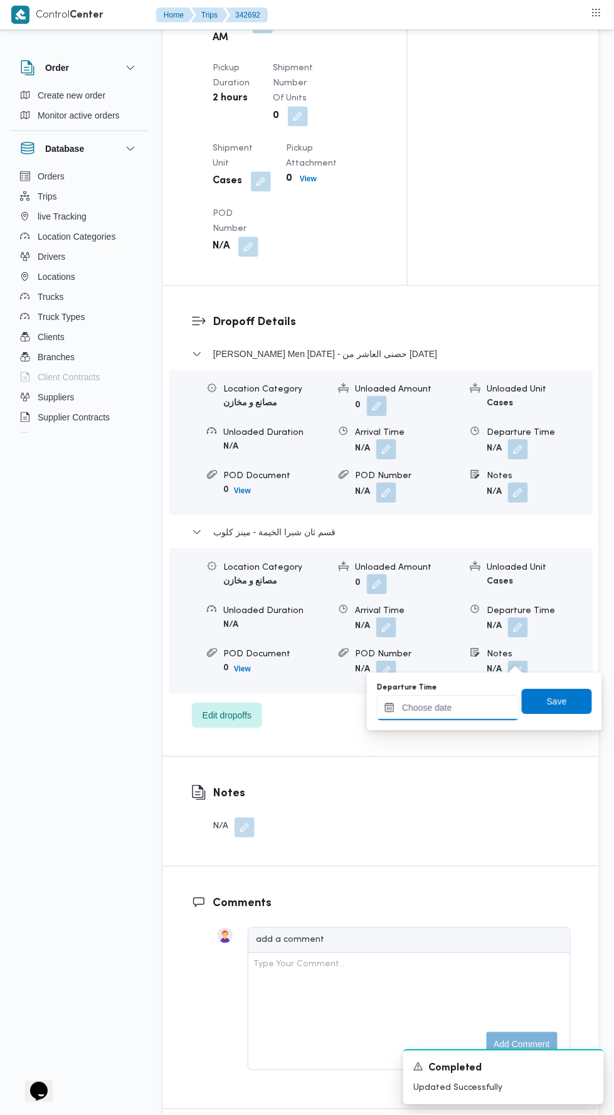
click at [479, 706] on input "Departure Time" at bounding box center [448, 707] width 142 height 25
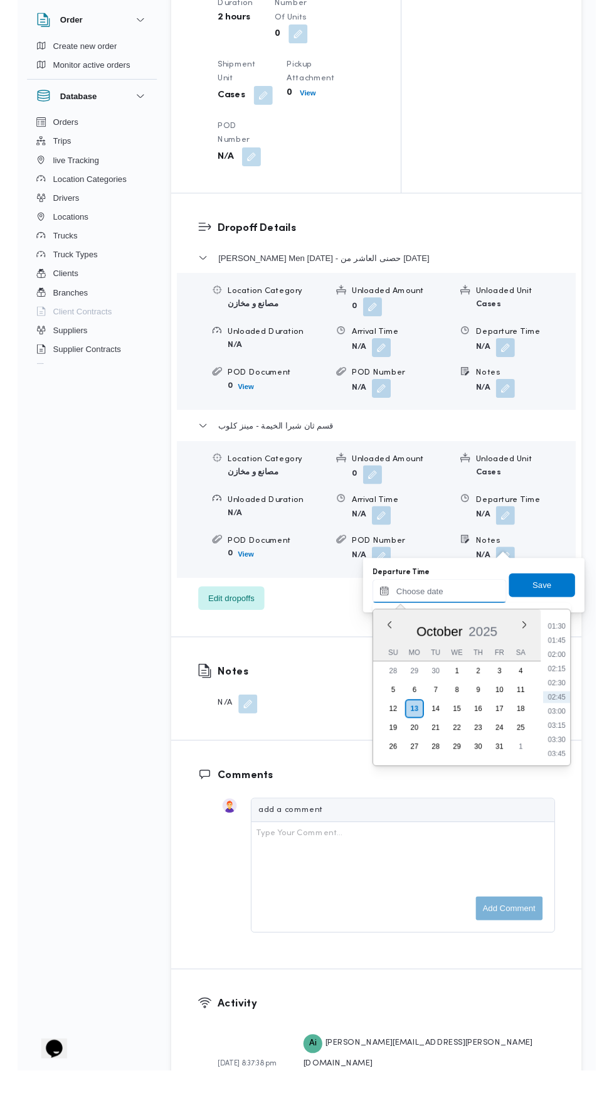
scroll to position [1441, 0]
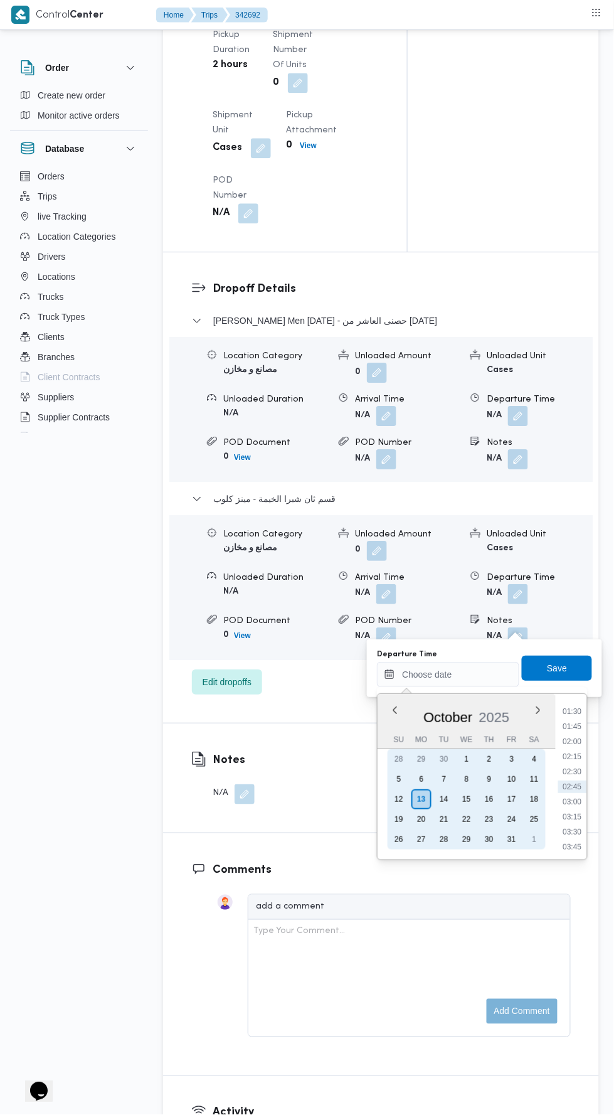
click at [399, 798] on div "12" at bounding box center [399, 799] width 20 height 20
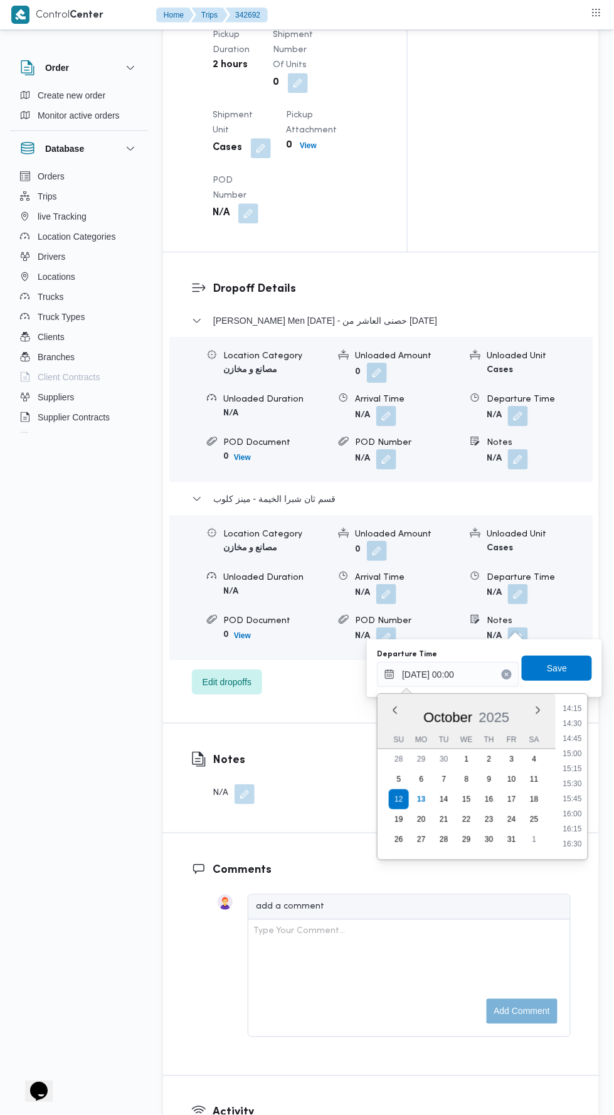
click at [573, 828] on li "16:15" at bounding box center [573, 828] width 29 height 13
type input "[DATE] 16:15"
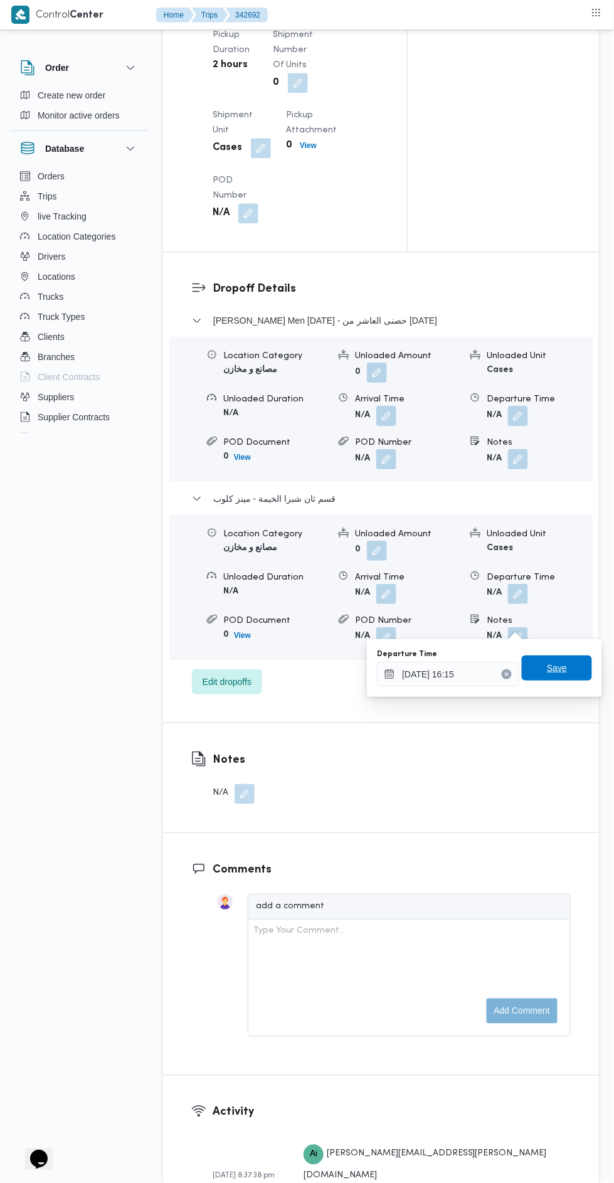
click at [543, 676] on span "Save" at bounding box center [557, 668] width 70 height 25
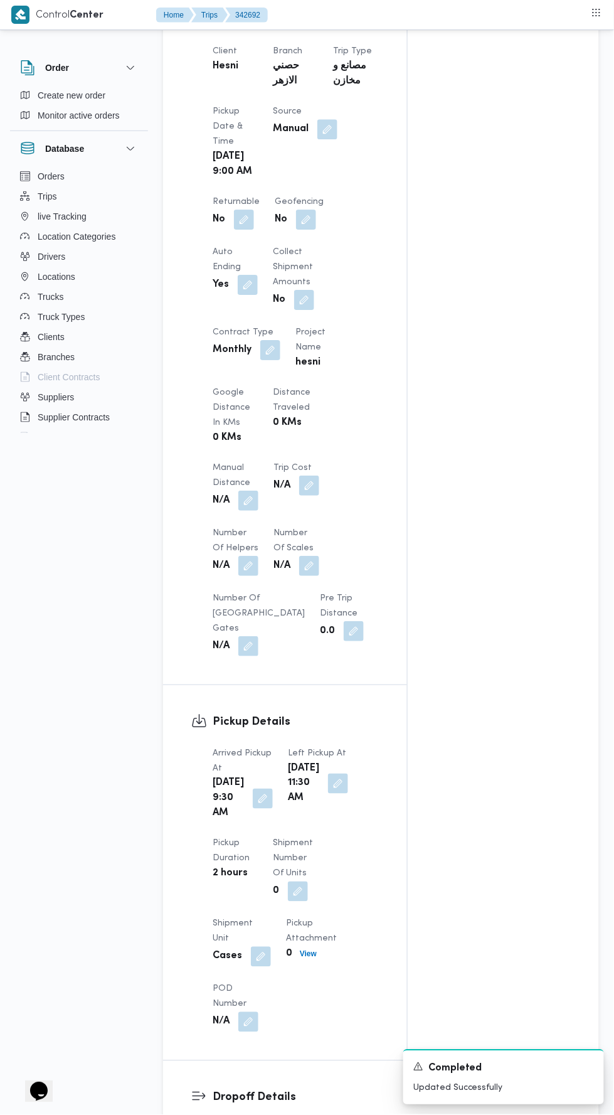
scroll to position [630, 0]
click at [247, 495] on button "button" at bounding box center [248, 503] width 20 height 20
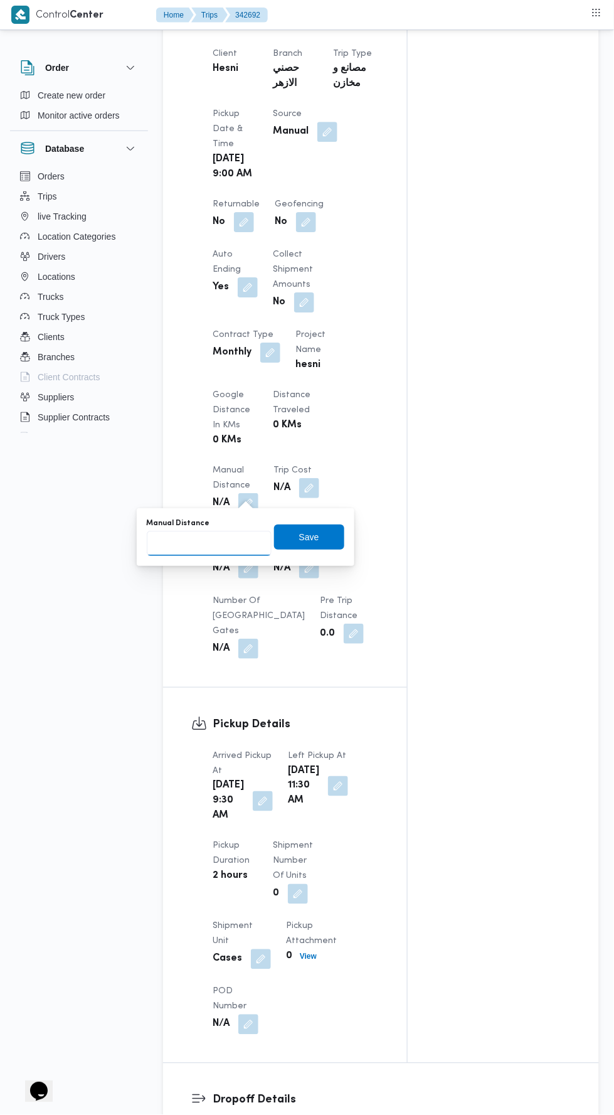
click at [248, 546] on input "Manual Distance" at bounding box center [209, 543] width 125 height 25
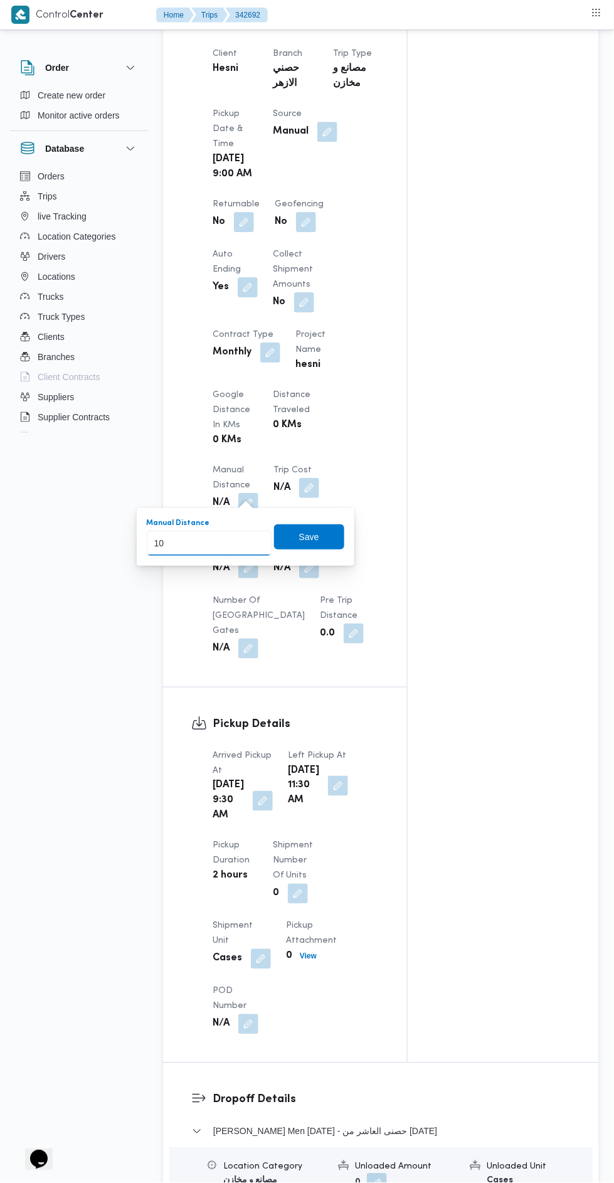
type input "105"
click at [341, 540] on span "Save" at bounding box center [309, 536] width 70 height 25
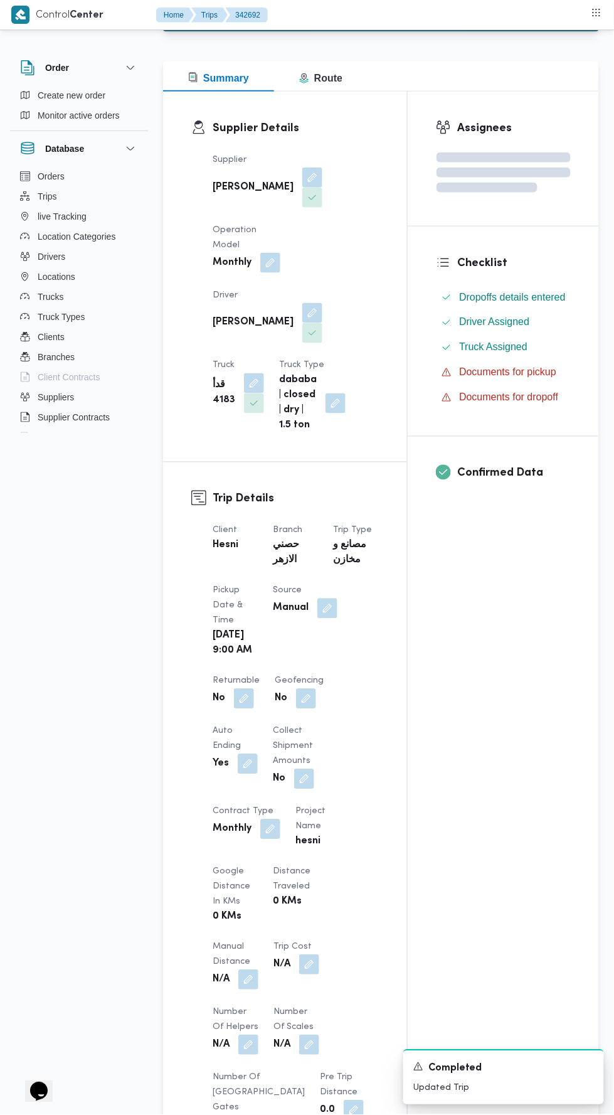
scroll to position [0, 0]
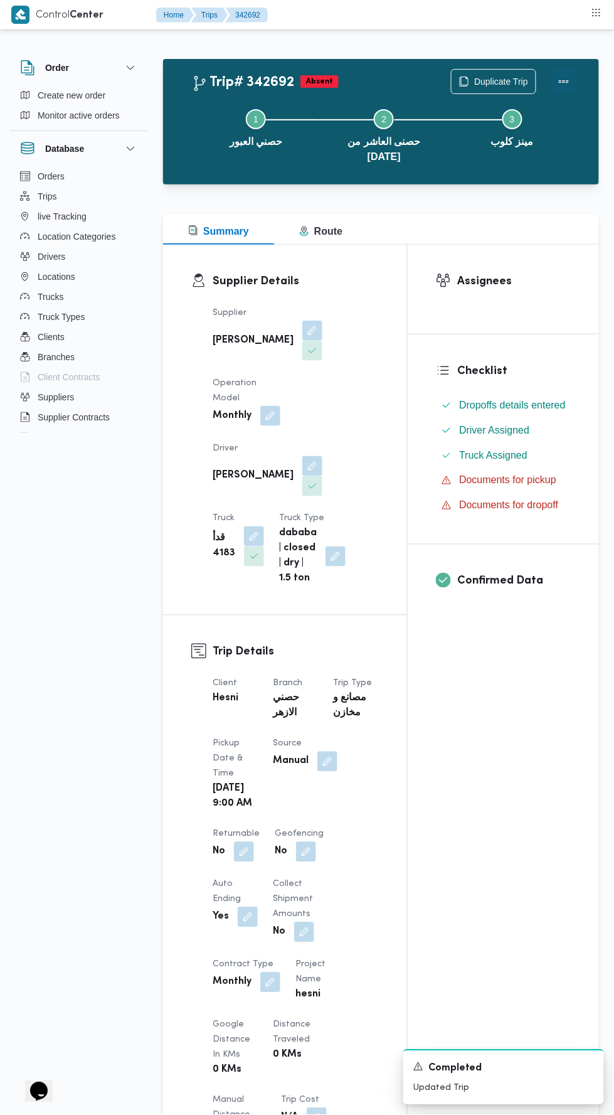
click at [565, 72] on button "Actions" at bounding box center [563, 81] width 25 height 25
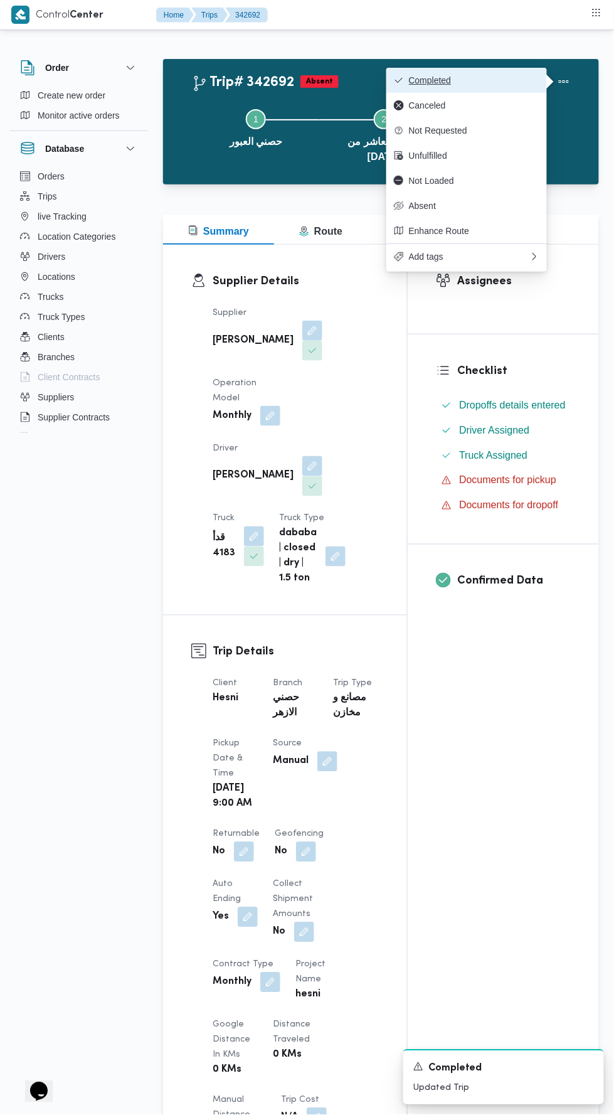
click at [508, 80] on span "Completed" at bounding box center [474, 80] width 130 height 10
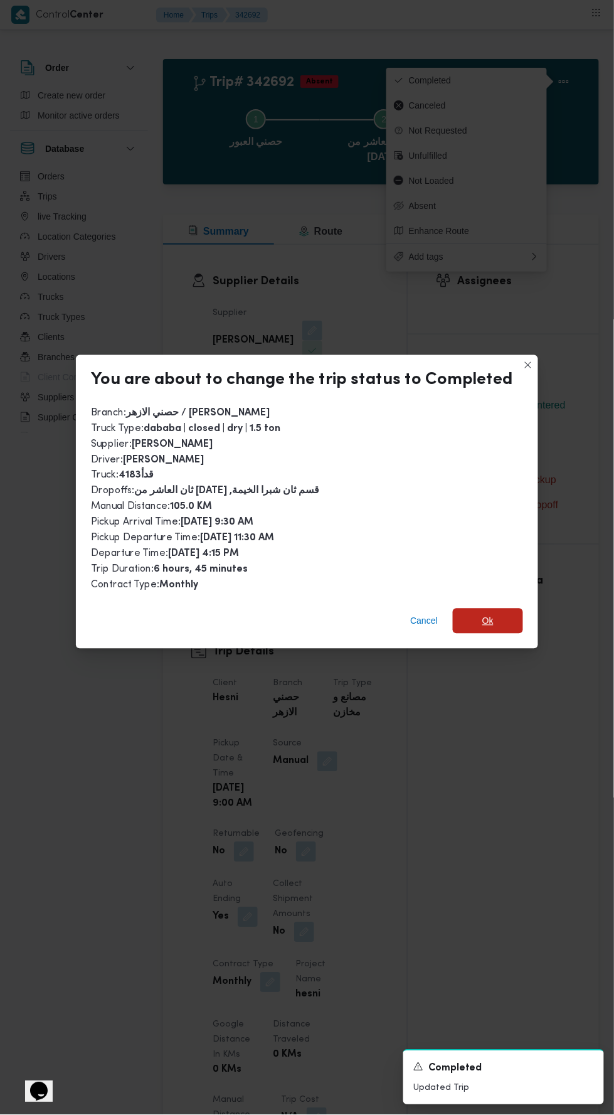
click at [484, 614] on span "Ok" at bounding box center [487, 621] width 11 height 15
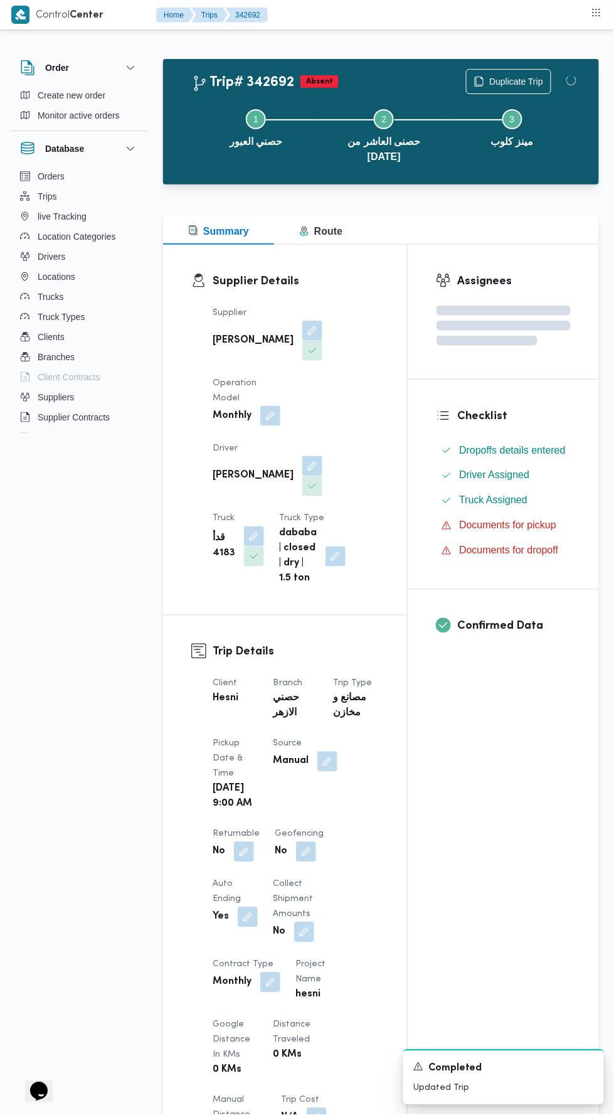
click at [489, 829] on div "Assignees Checklist Dropoffs details entered Driver Assigned Truck Assigned Doc…" at bounding box center [503, 969] width 191 height 1448
